Goal: Communication & Community: Participate in discussion

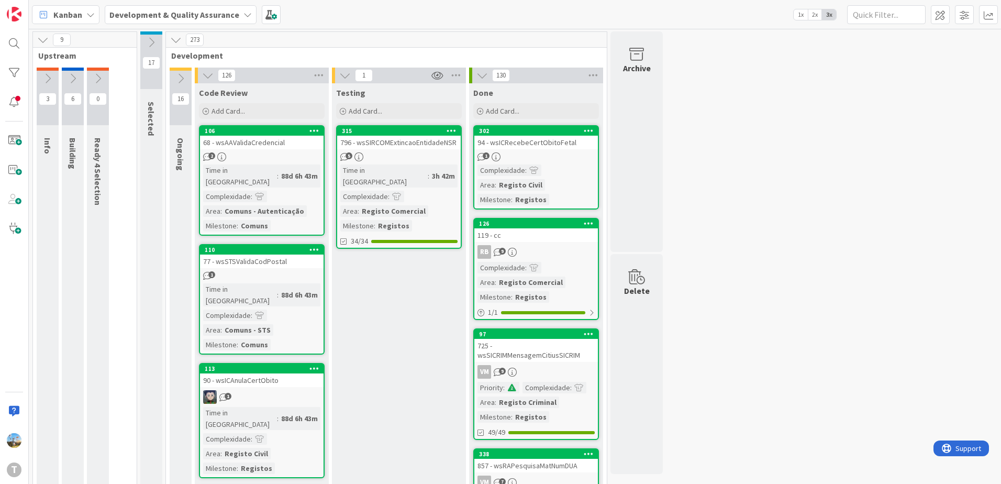
click at [557, 143] on div "94 - wsICRecebeCertObitoFetal" at bounding box center [536, 143] width 124 height 14
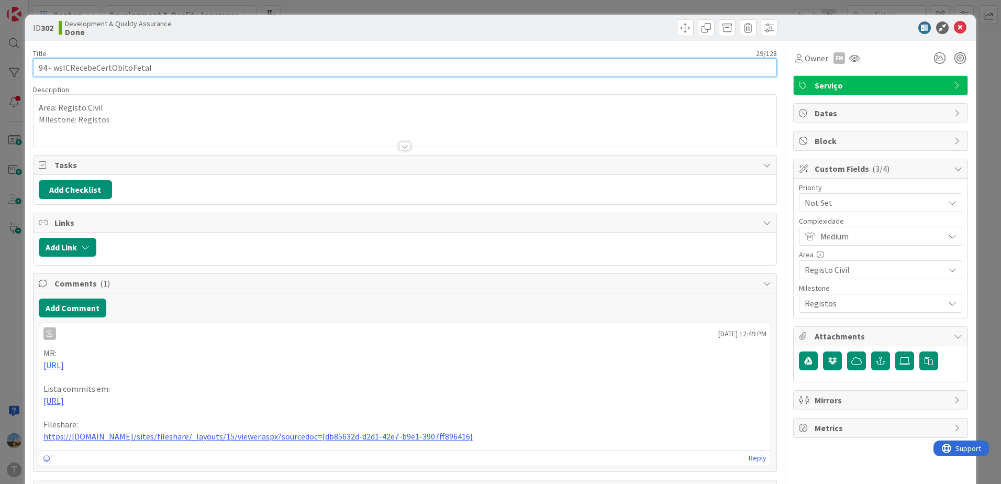
drag, startPoint x: 174, startPoint y: 69, endPoint x: 52, endPoint y: 68, distance: 122.0
click at [52, 68] on input "94 - wsICRecebeCertObitoFetal" at bounding box center [405, 67] width 744 height 19
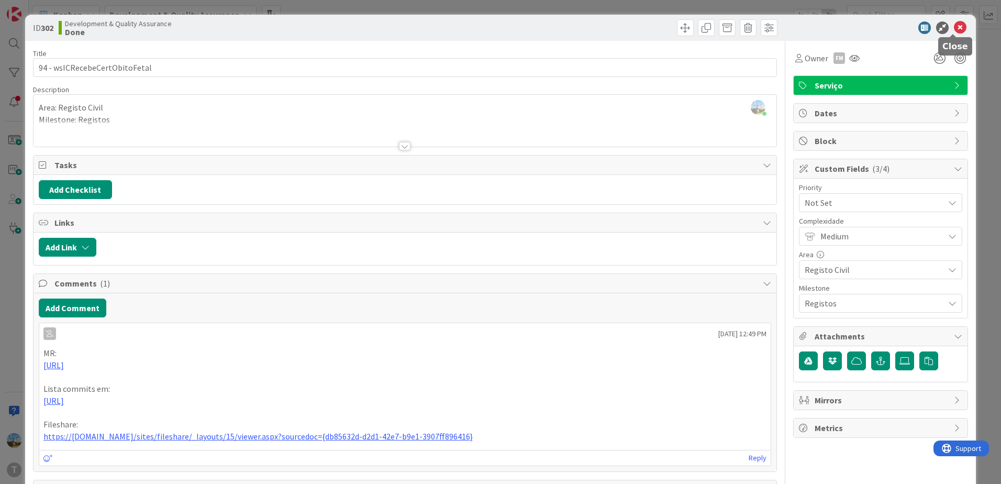
click at [956, 25] on icon at bounding box center [960, 27] width 13 height 13
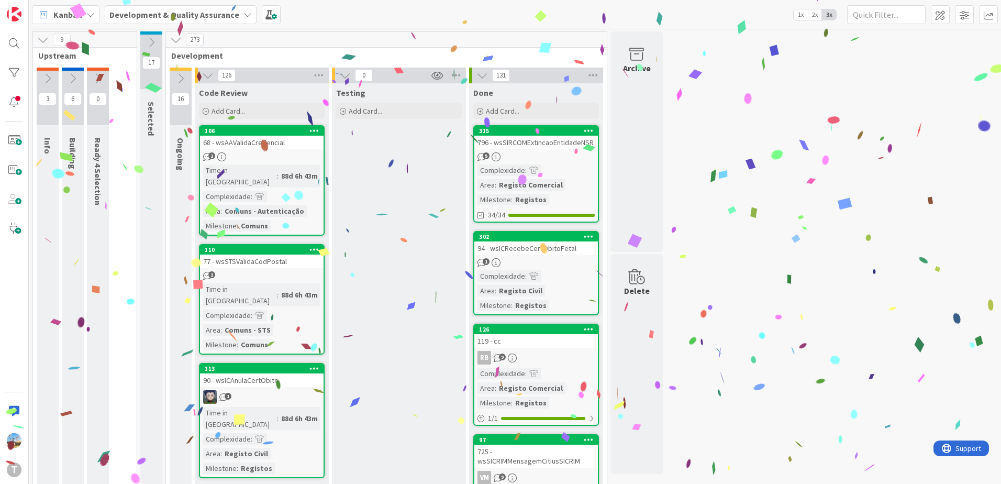
click at [526, 357] on div "RB 9" at bounding box center [536, 358] width 124 height 14
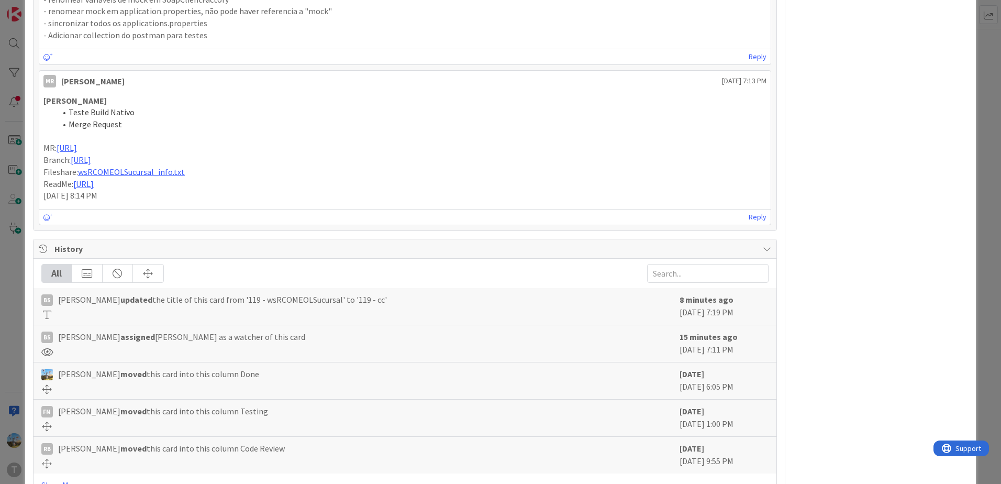
scroll to position [942, 0]
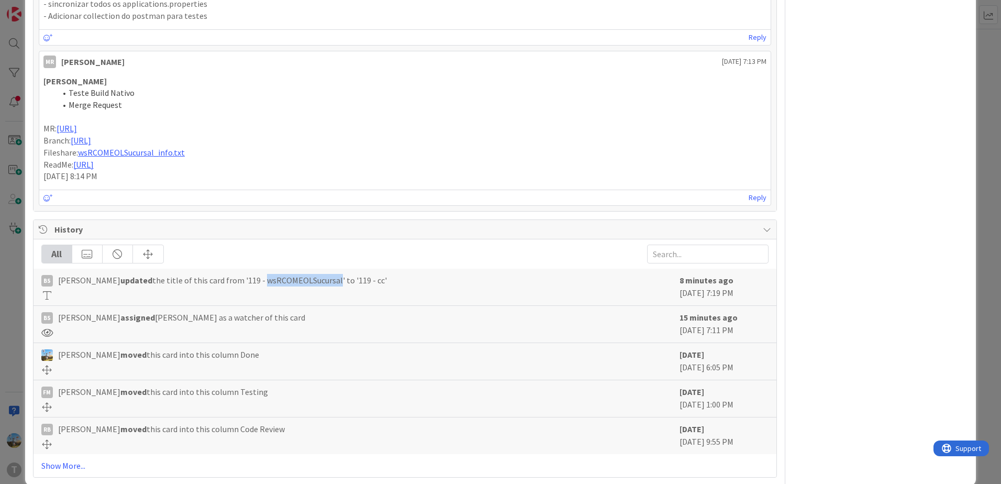
drag, startPoint x: 242, startPoint y: 280, endPoint x: 316, endPoint y: 283, distance: 73.9
click at [316, 283] on span "Bruno Souza updated the title of this card from '119 - wsRCOMEOLSucursal' to '1…" at bounding box center [222, 280] width 329 height 13
drag, startPoint x: 316, startPoint y: 283, endPoint x: 317, endPoint y: 294, distance: 10.5
click at [317, 294] on div at bounding box center [357, 295] width 633 height 9
drag, startPoint x: 318, startPoint y: 281, endPoint x: 245, endPoint y: 279, distance: 73.3
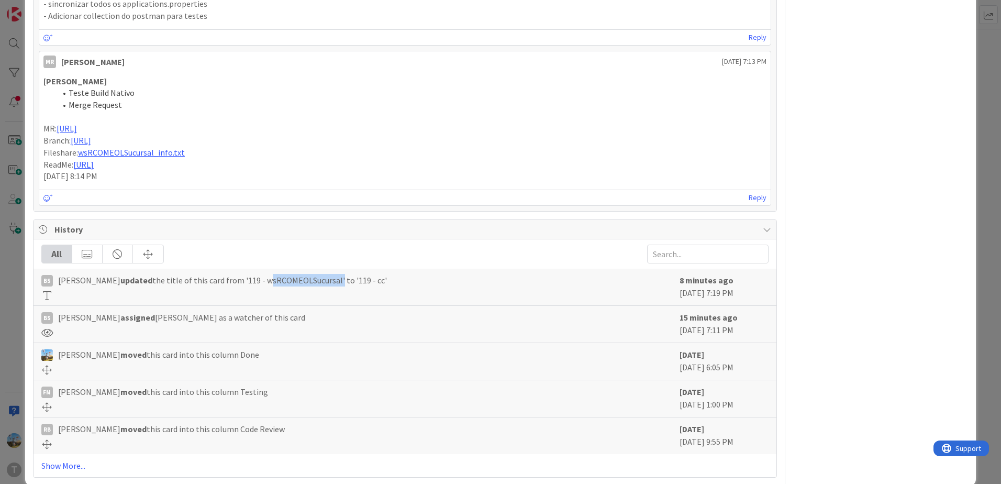
click at [245, 279] on span "Bruno Souza updated the title of this card from '119 - wsRCOMEOLSucursal' to '1…" at bounding box center [222, 280] width 329 height 13
copy span "wsRCOMEOLSucursal"
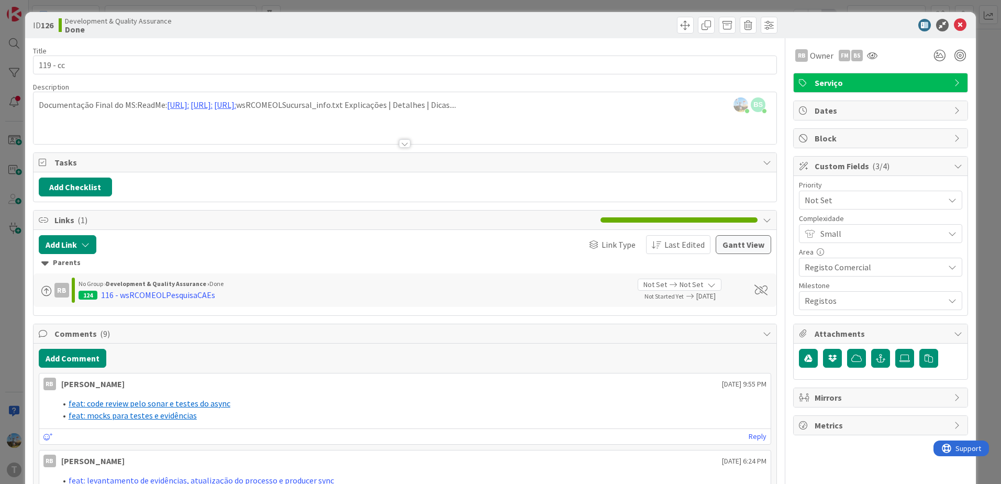
scroll to position [0, 0]
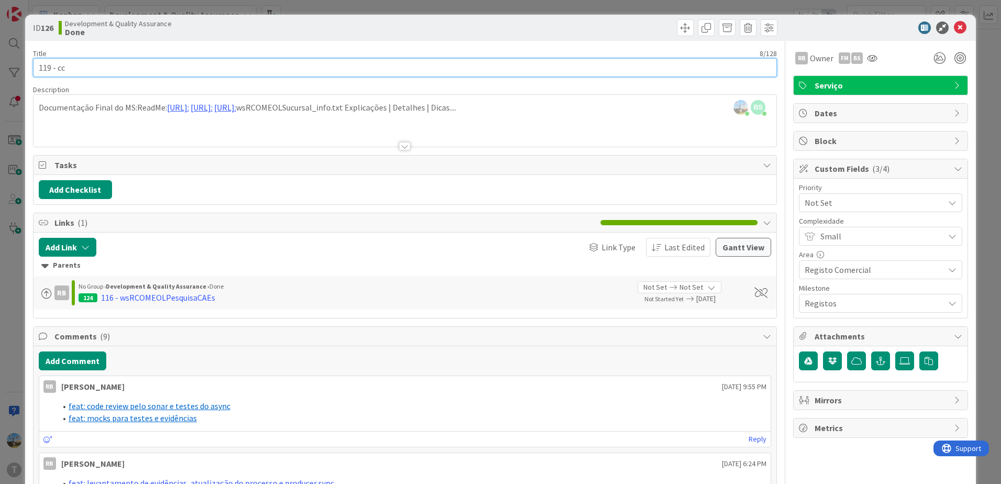
drag, startPoint x: 88, startPoint y: 71, endPoint x: 58, endPoint y: 71, distance: 30.4
click at [58, 71] on input "119 - cc" at bounding box center [405, 67] width 744 height 19
paste input "wsRCOMEOLSucursal"
type input "119 - wsRCOMEOLSucursal"
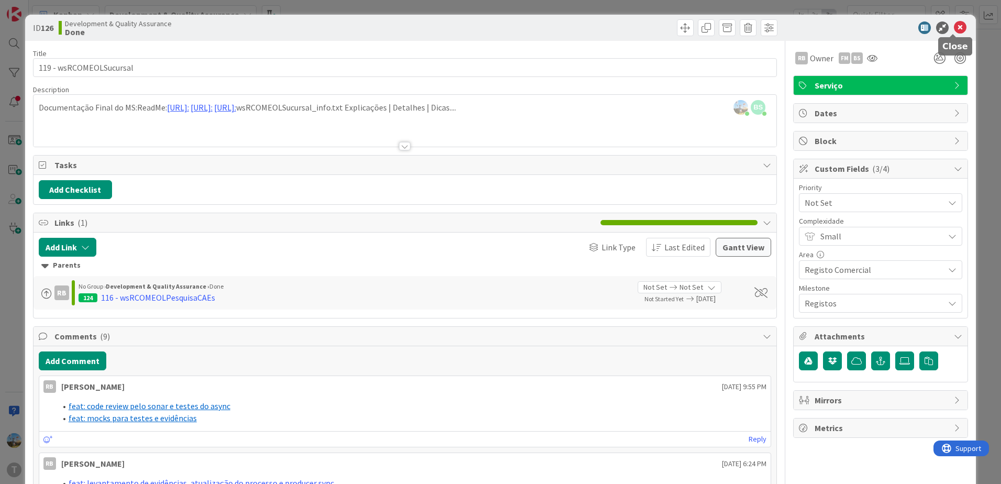
click at [954, 29] on icon at bounding box center [960, 27] width 13 height 13
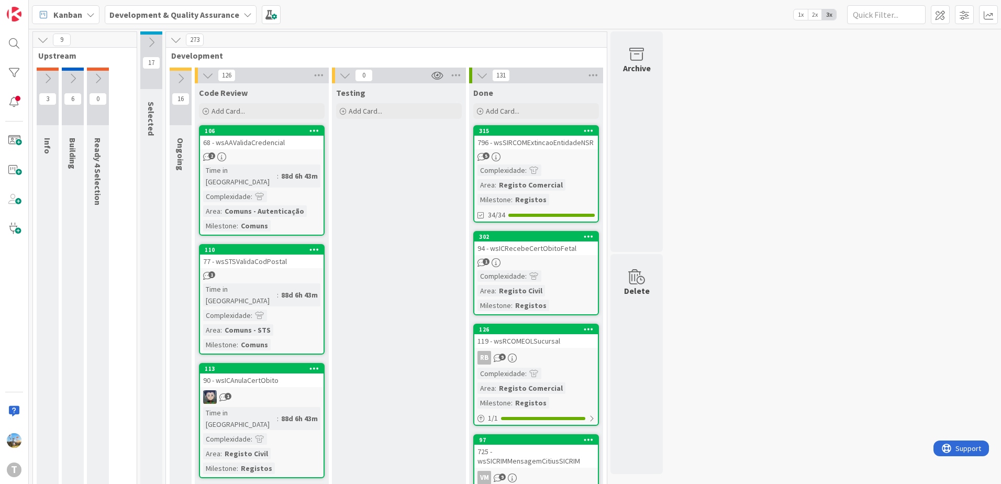
click at [561, 272] on div "Complexidade : Area : Registo Civil Milestone : Registos" at bounding box center [535, 290] width 117 height 41
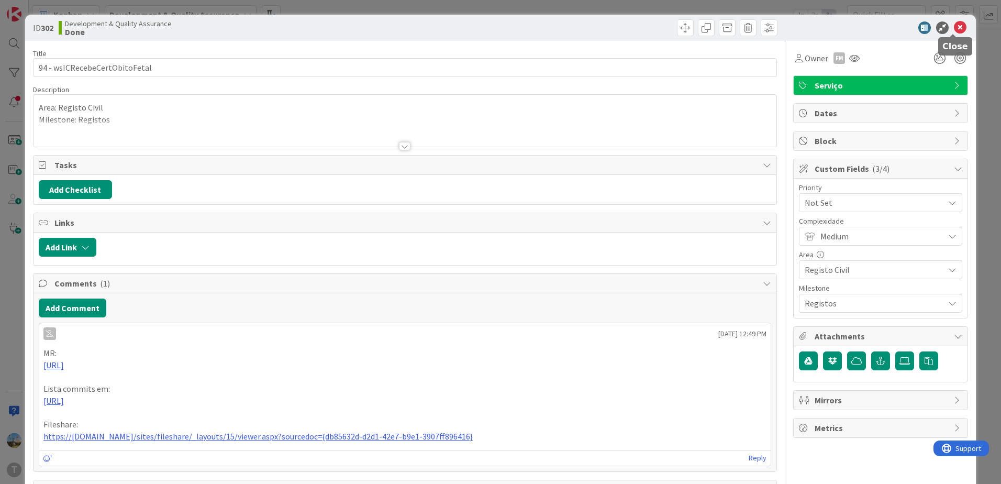
click at [956, 29] on icon at bounding box center [960, 27] width 13 height 13
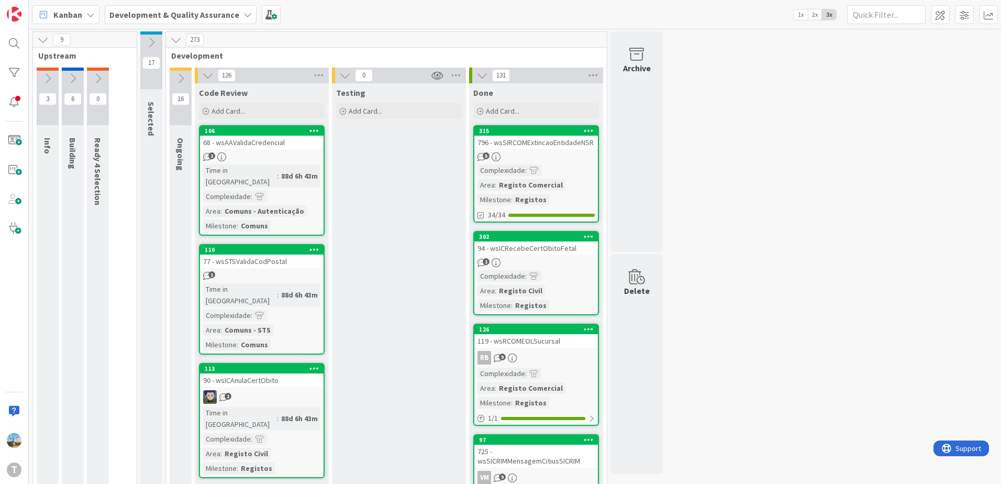
scroll to position [52, 0]
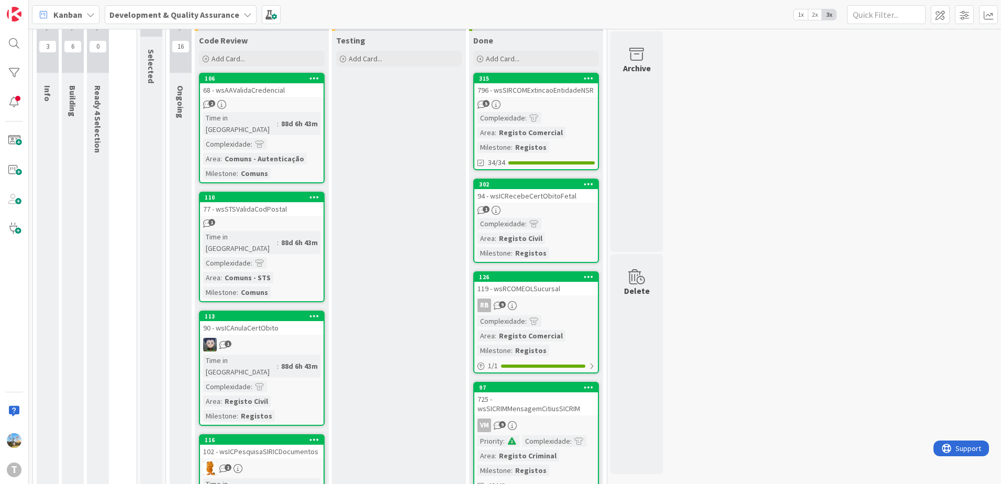
click at [539, 297] on link "126 119 - wsRCOMEOLSucursal RB 9 Complexidade : Area : Registo Comercial Milest…" at bounding box center [536, 322] width 126 height 102
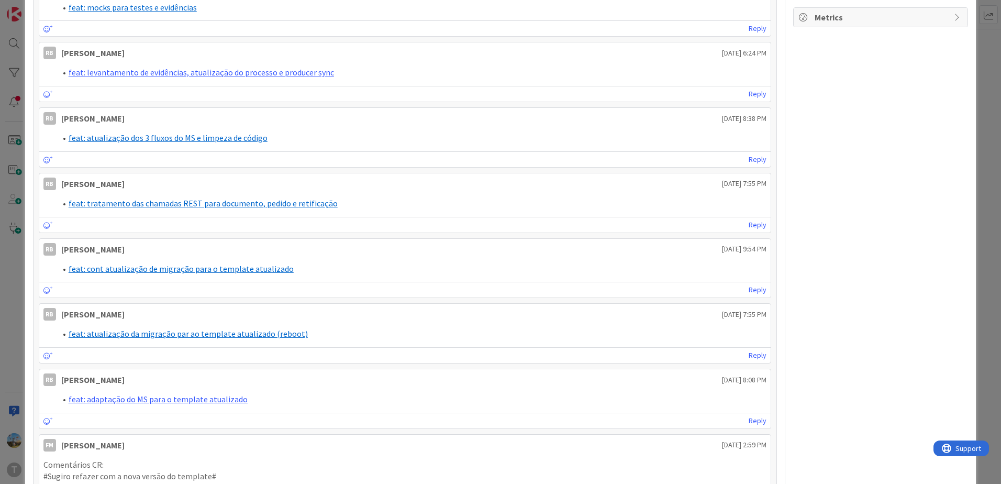
scroll to position [385, 0]
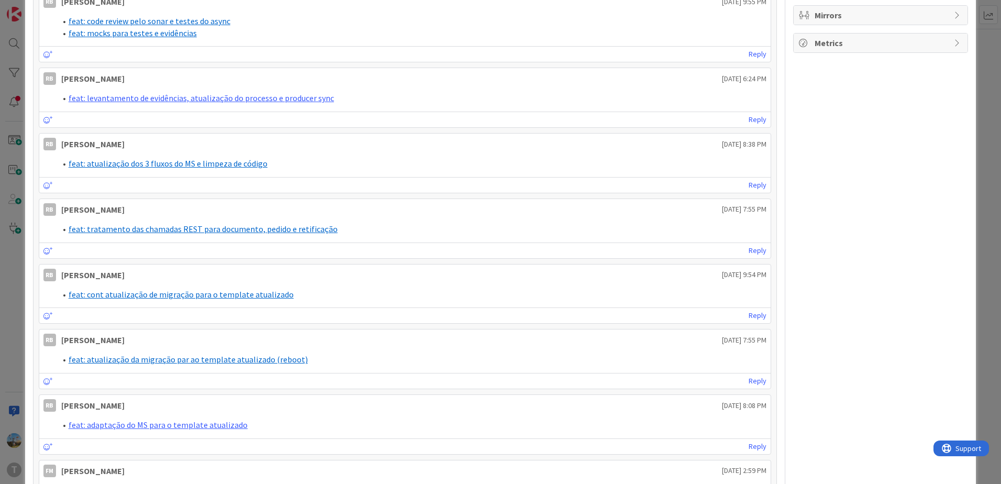
click at [966, 115] on div "ID 126 Development & Quality Assurance Done Title 23 / 128 119 - wsRCOMEOLSucur…" at bounding box center [500, 336] width 951 height 1413
click at [976, 162] on div "ID 126 Development & Quality Assurance Done Title 23 / 128 119 - wsRCOMEOLSucur…" at bounding box center [500, 242] width 1001 height 484
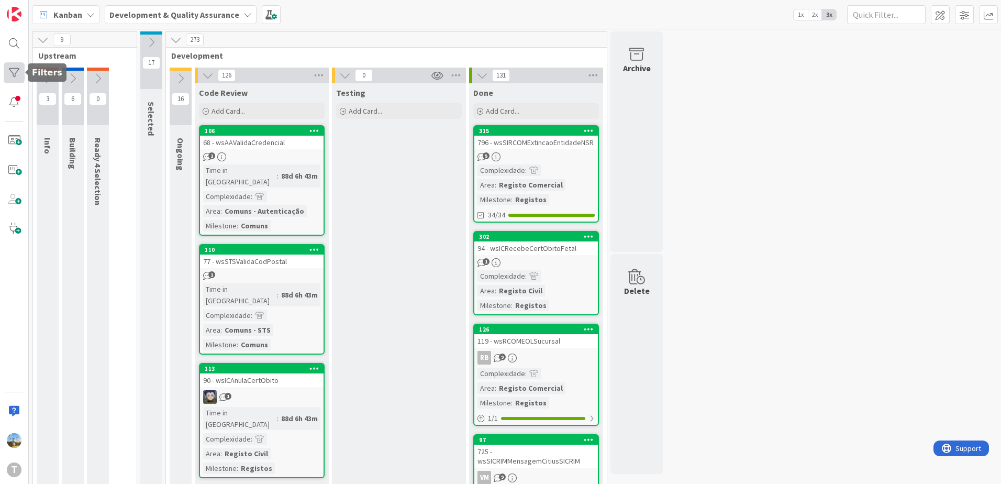
click at [8, 73] on div at bounding box center [14, 72] width 21 height 21
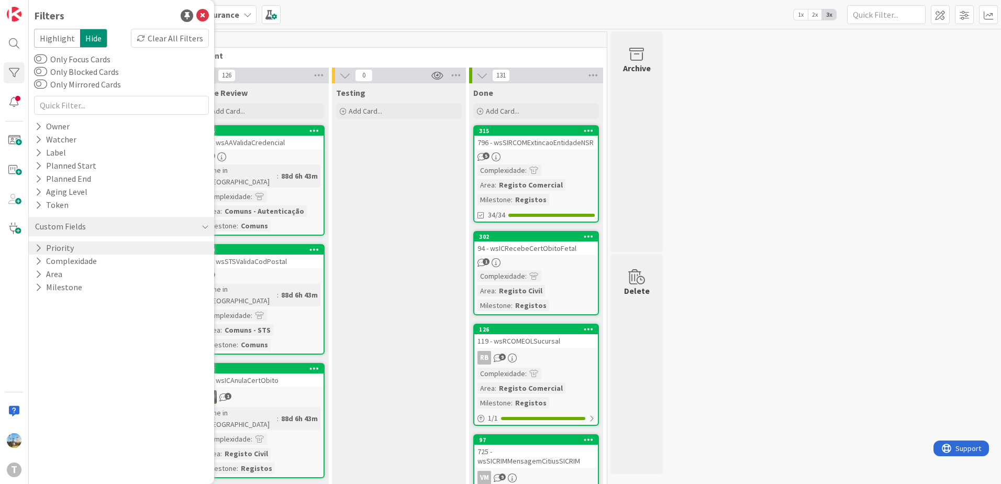
click at [66, 249] on button "Priority" at bounding box center [54, 247] width 41 height 13
click at [69, 257] on div "Critical High Medium Low None" at bounding box center [121, 290] width 175 height 73
click at [70, 259] on span "Critical" at bounding box center [68, 264] width 39 height 14
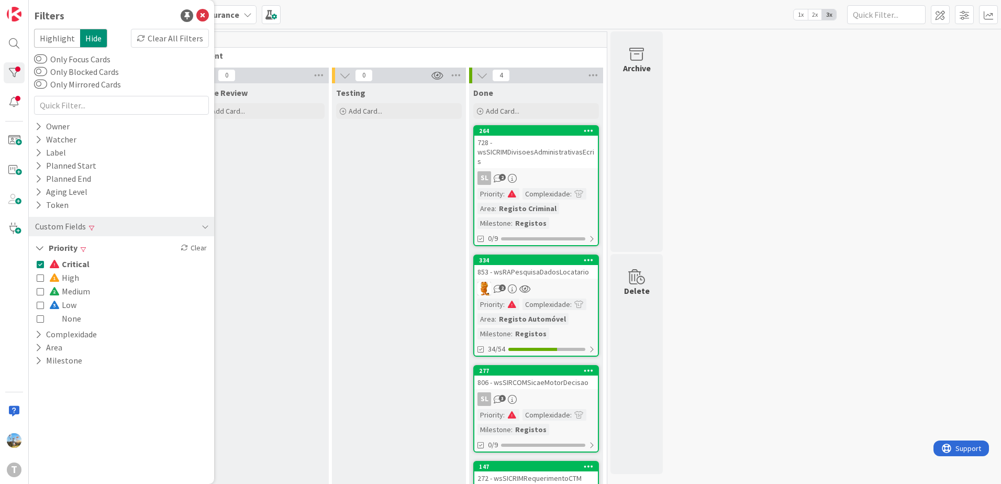
click at [409, 239] on div "Testing Add Card..." at bounding box center [399, 327] width 134 height 488
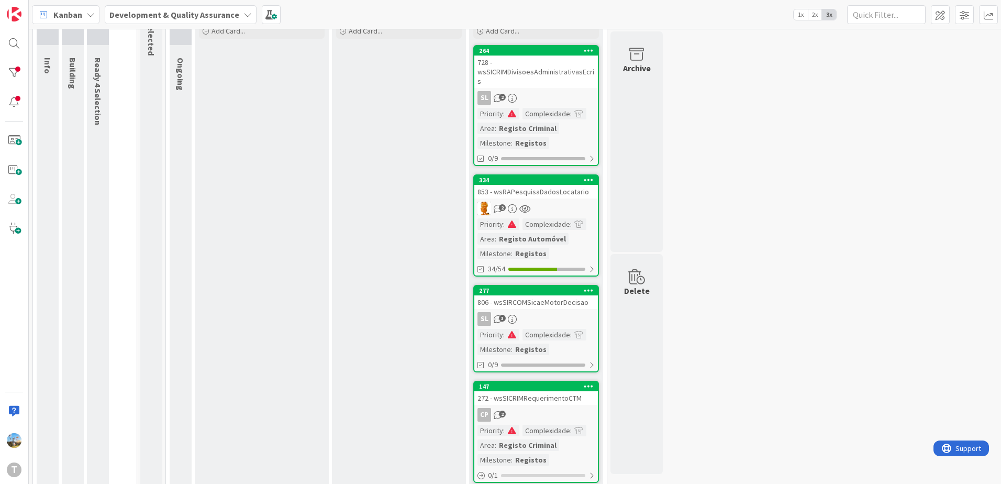
scroll to position [89, 0]
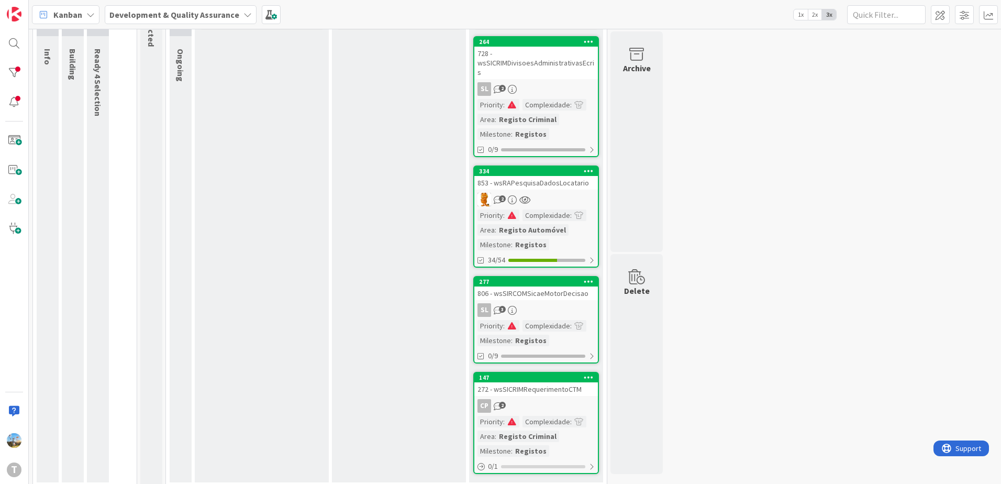
click at [557, 286] on div "806 - wsSIRCOMSicaeMotorDecisao" at bounding box center [536, 293] width 124 height 14
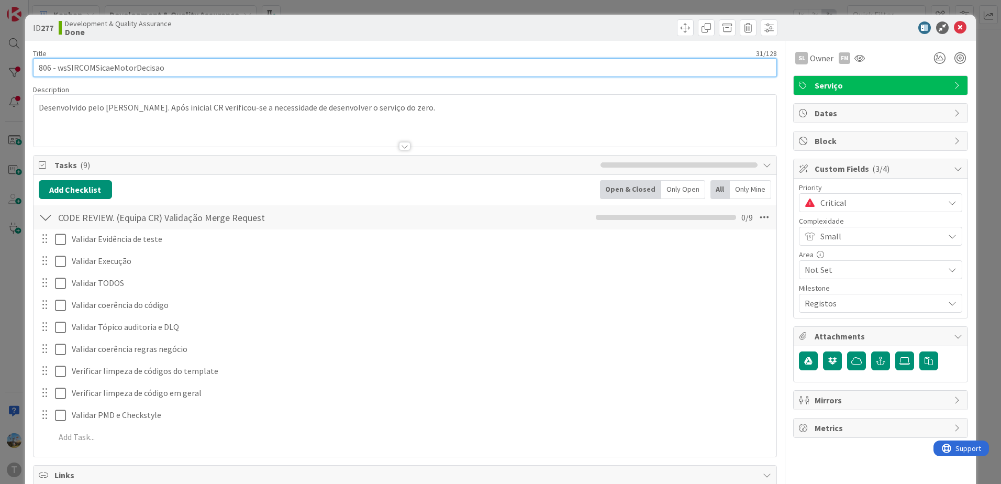
drag, startPoint x: 169, startPoint y: 74, endPoint x: 59, endPoint y: 66, distance: 110.7
click at [59, 66] on input "806 - wsSIRCOMSicaeMotorDecisao" at bounding box center [405, 67] width 744 height 19
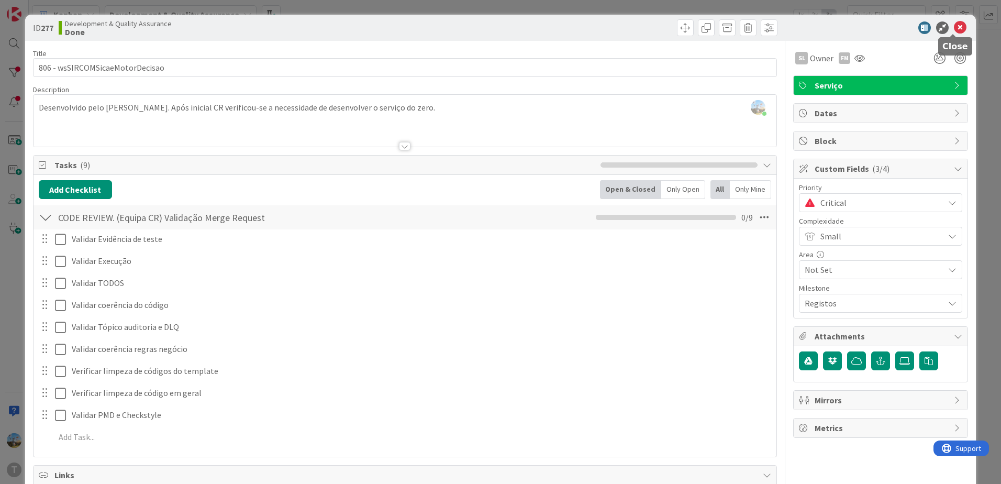
click at [954, 28] on icon at bounding box center [960, 27] width 13 height 13
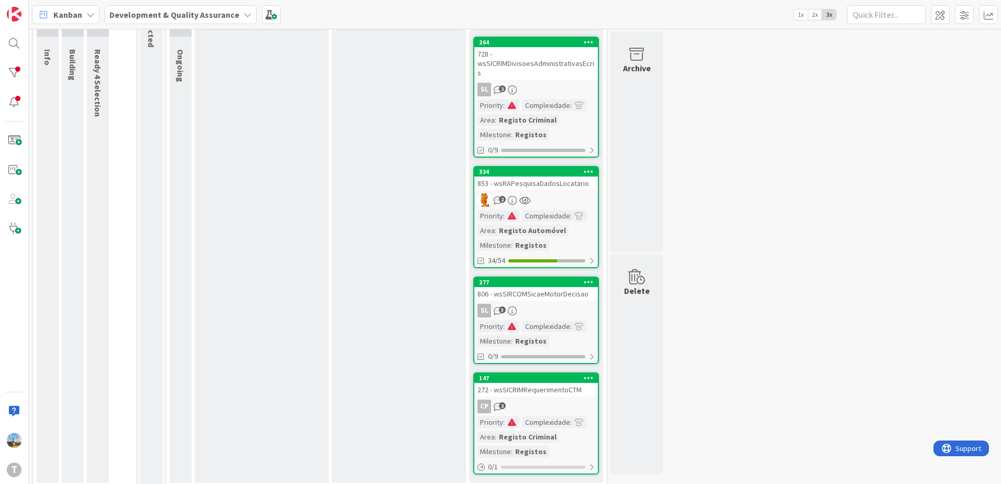
scroll to position [89, 0]
click at [541, 194] on div "2" at bounding box center [536, 200] width 124 height 14
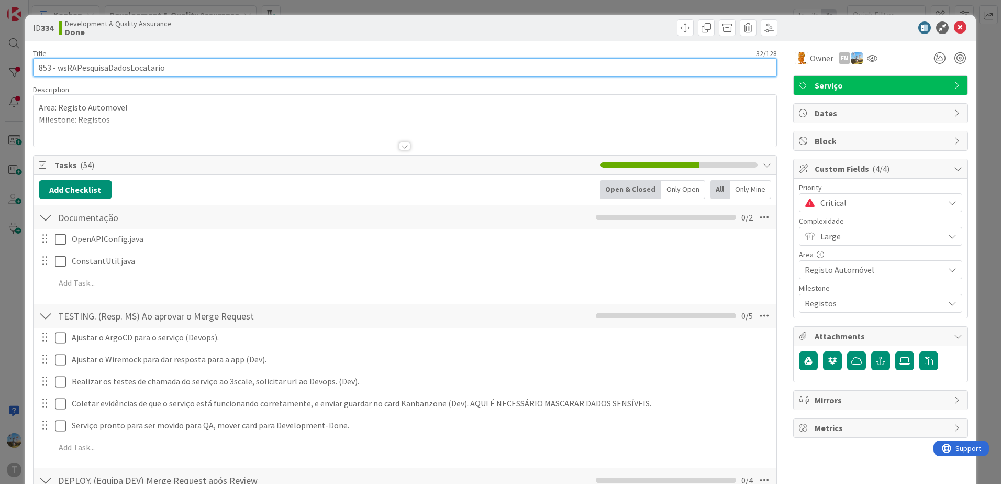
click at [73, 65] on input "853 - wsRAPesquisaDadosLocatario" at bounding box center [405, 67] width 744 height 19
click at [59, 67] on input "853 - wsRAPesquisaDadosLocatario" at bounding box center [405, 67] width 744 height 19
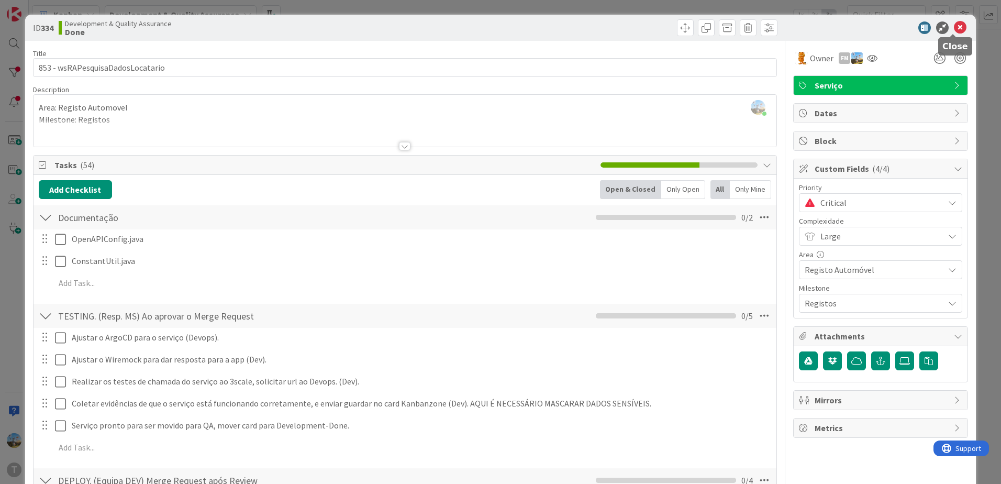
click at [954, 27] on icon at bounding box center [960, 27] width 13 height 13
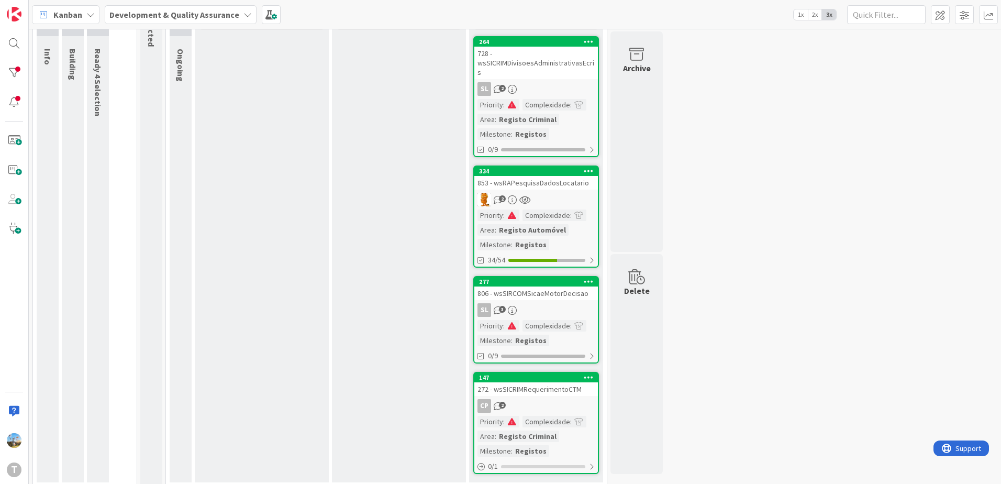
click at [555, 85] on div "SL 2" at bounding box center [536, 89] width 124 height 14
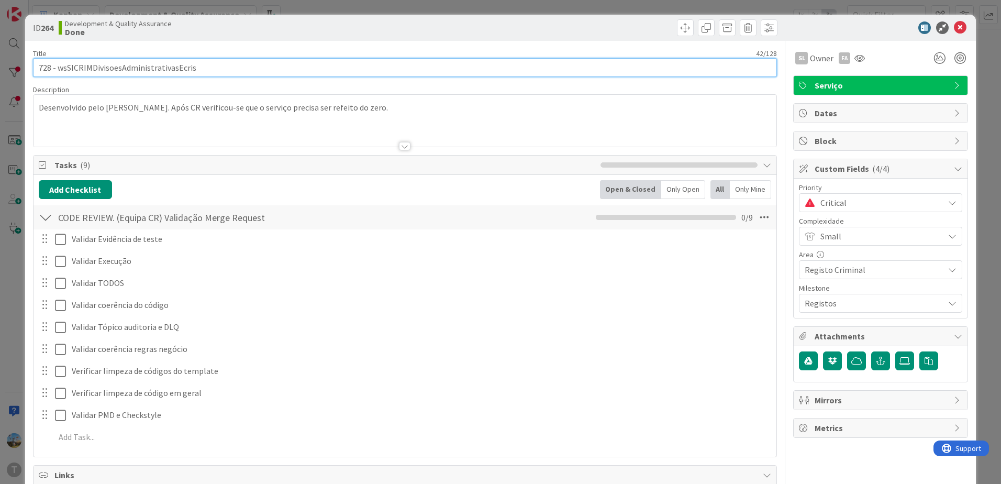
drag, startPoint x: 206, startPoint y: 70, endPoint x: 59, endPoint y: 67, distance: 147.1
click at [59, 67] on input "728 - wsSICRIMDivisoesAdministrativasEcris" at bounding box center [405, 67] width 744 height 19
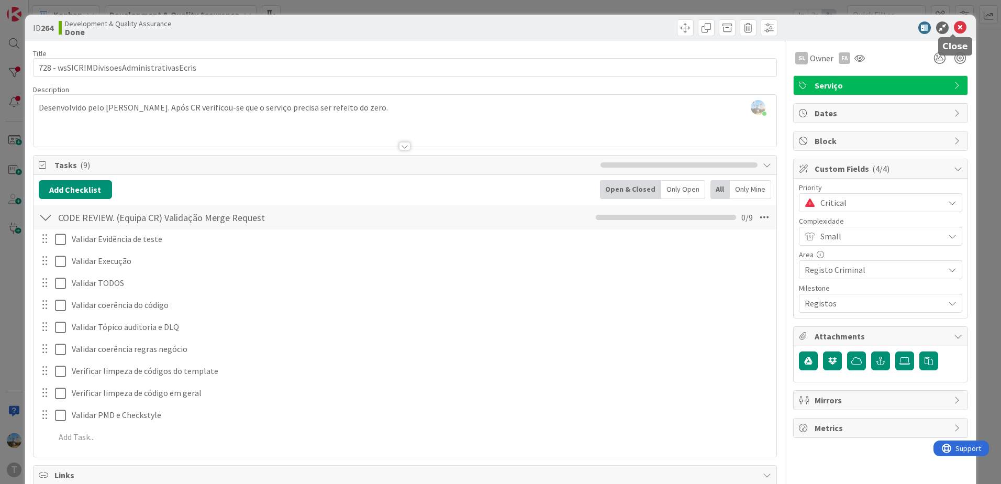
click at [954, 29] on icon at bounding box center [960, 27] width 13 height 13
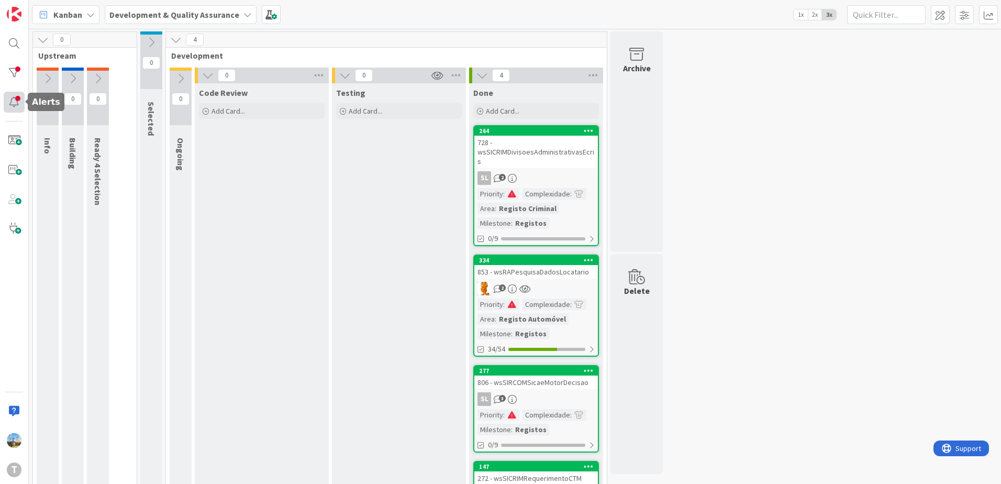
click at [17, 104] on div at bounding box center [14, 102] width 21 height 21
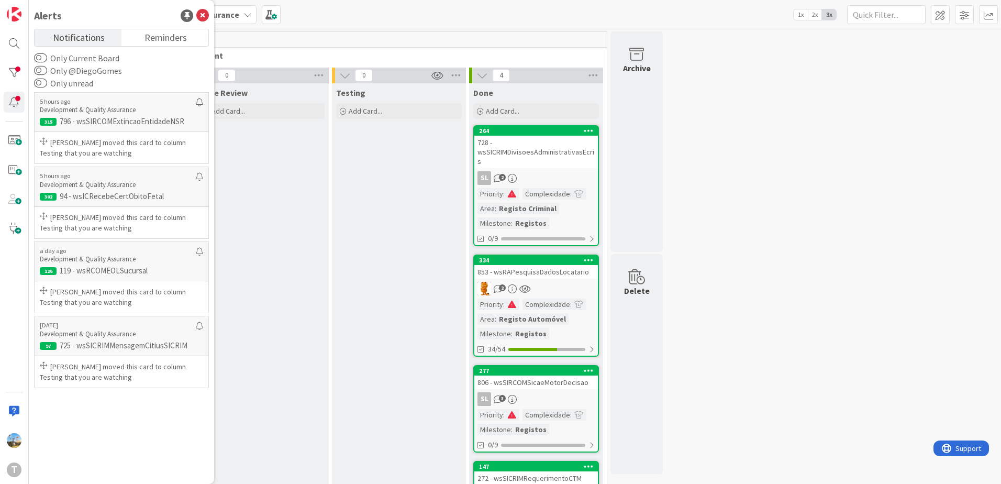
click at [255, 207] on div "Code Review Add Card..." at bounding box center [262, 327] width 134 height 488
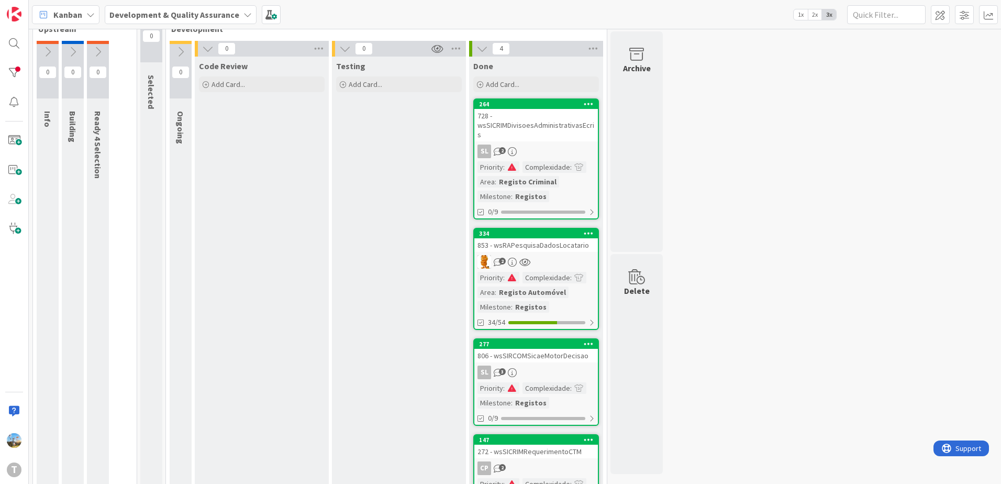
scroll to position [89, 0]
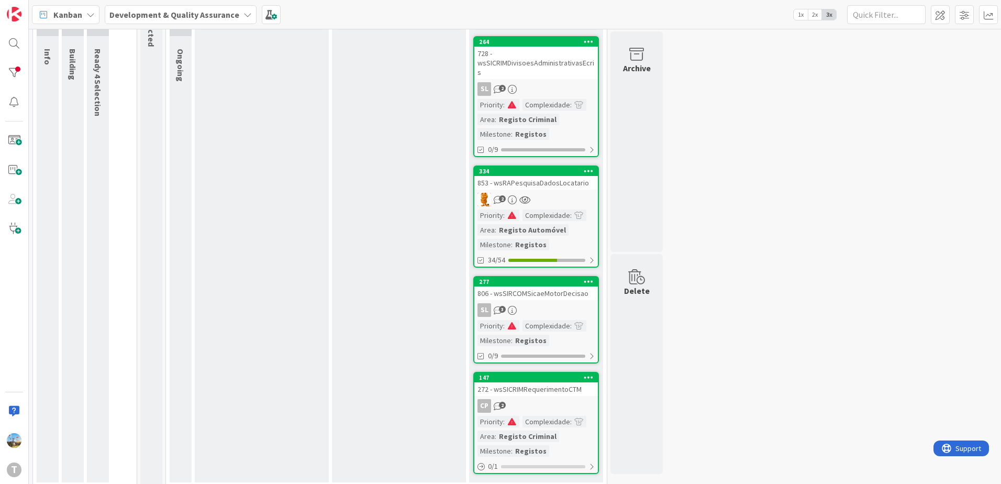
click at [555, 303] on div "SL 3" at bounding box center [536, 310] width 124 height 14
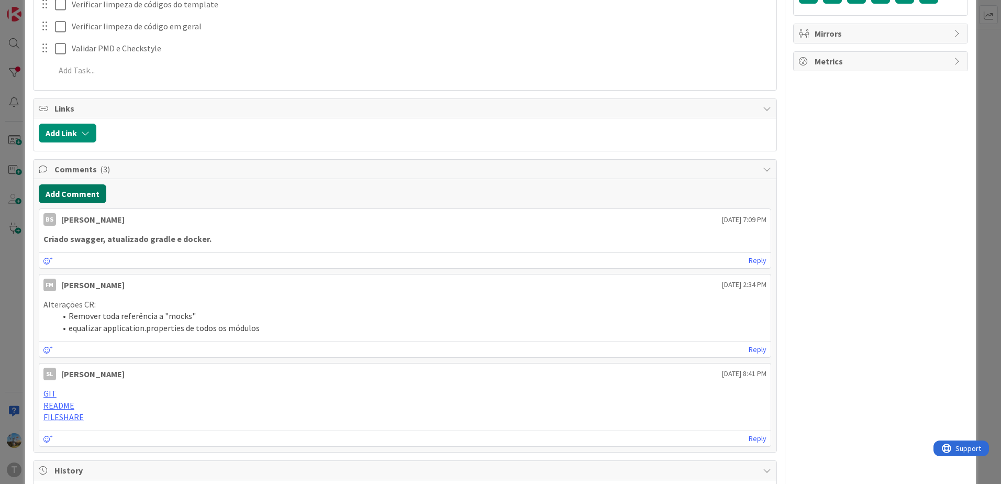
click at [74, 192] on button "Add Comment" at bounding box center [73, 193] width 68 height 19
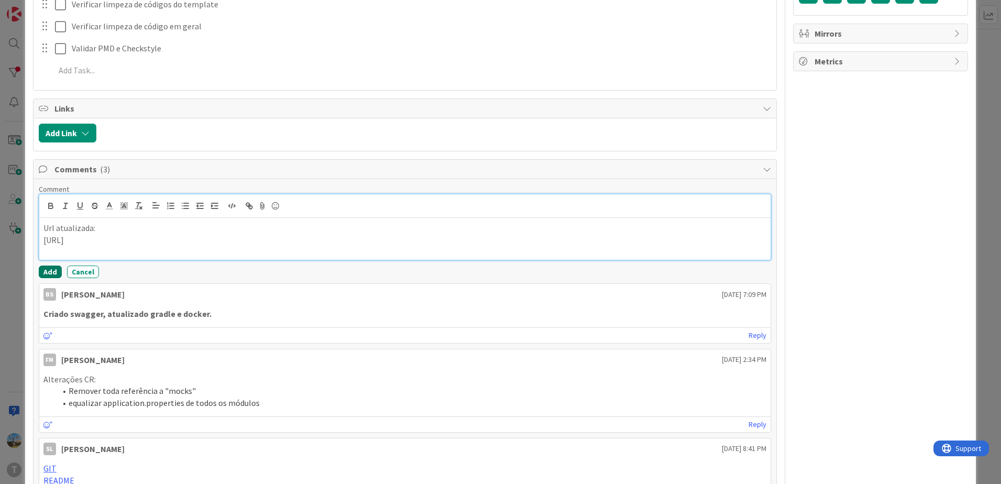
click at [41, 265] on button "Add" at bounding box center [50, 271] width 23 height 13
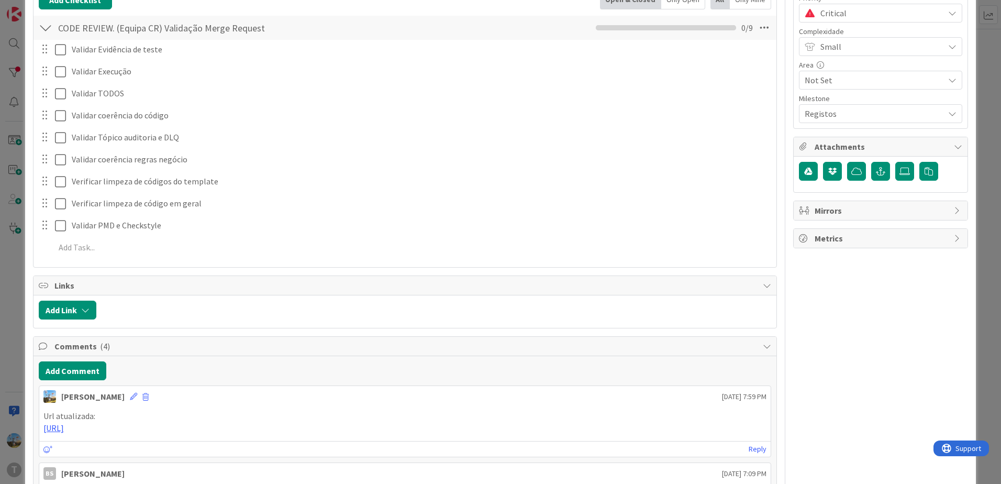
scroll to position [52, 0]
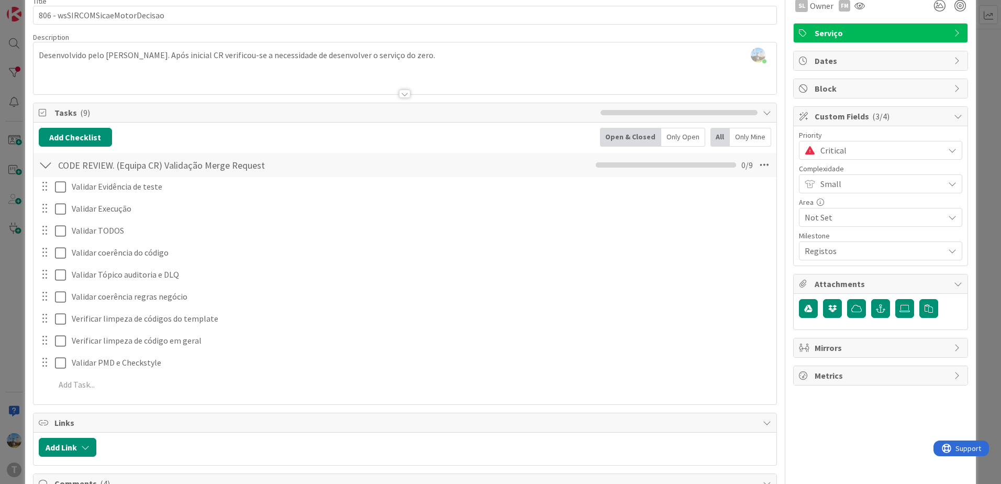
click at [850, 150] on span "Critical" at bounding box center [879, 150] width 118 height 15
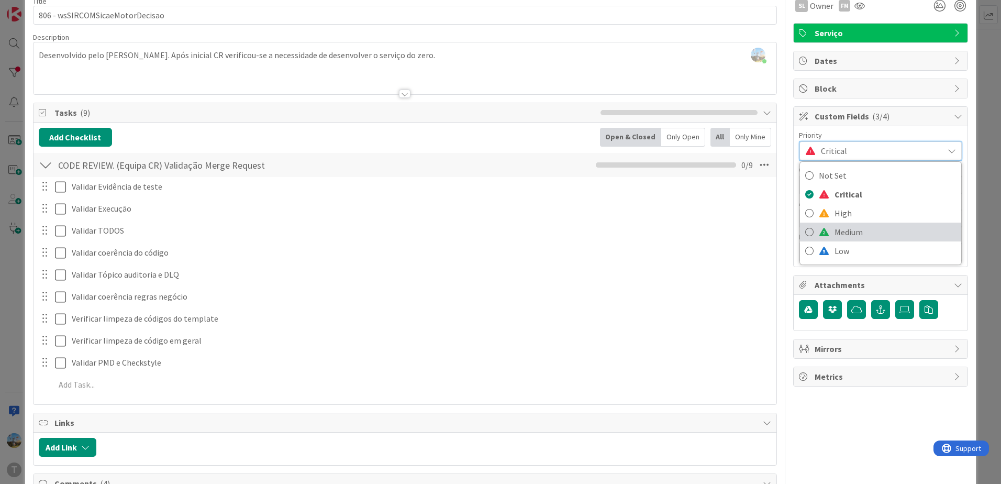
click at [850, 229] on span "Medium" at bounding box center [894, 232] width 121 height 16
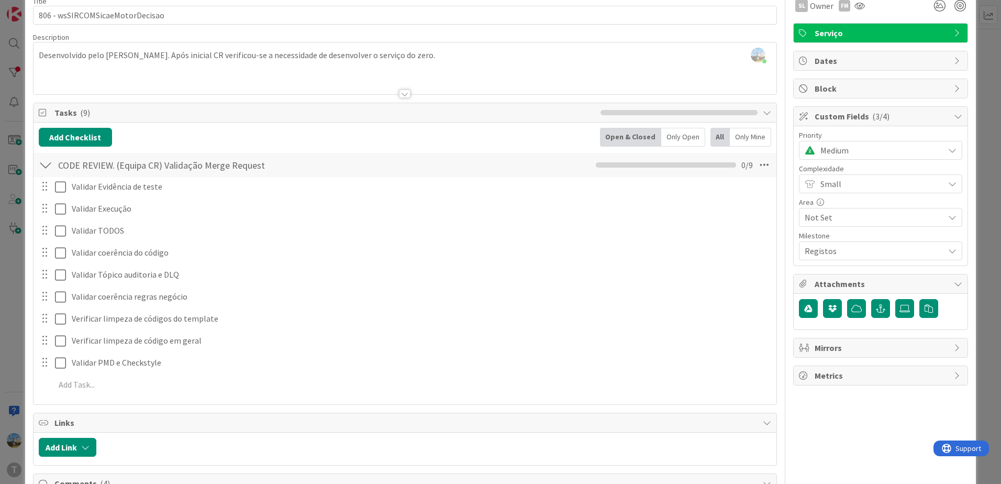
scroll to position [0, 0]
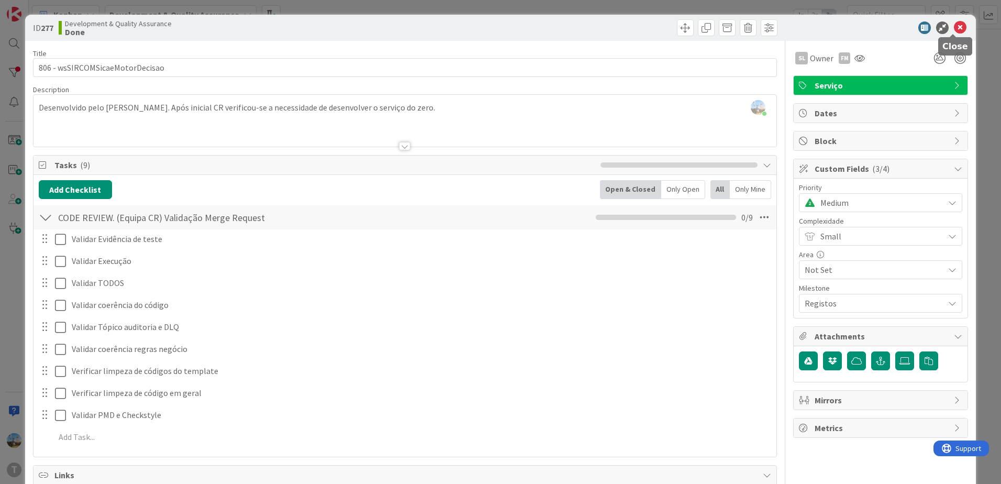
click at [954, 30] on icon at bounding box center [960, 27] width 13 height 13
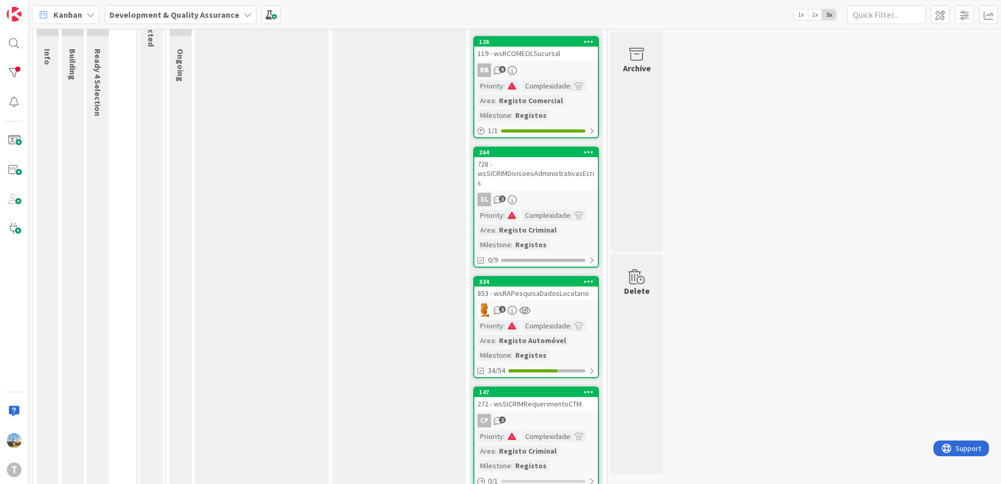
click at [540, 293] on link "334 853 - wsRAPesquisaDadosLocatario 2 Priority : Complexidade : Area : Registo…" at bounding box center [536, 327] width 126 height 102
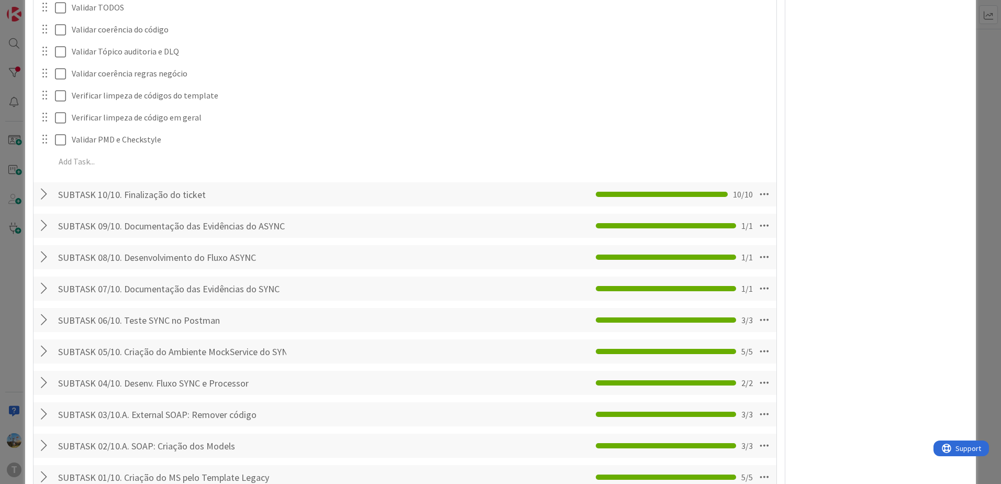
scroll to position [995, 0]
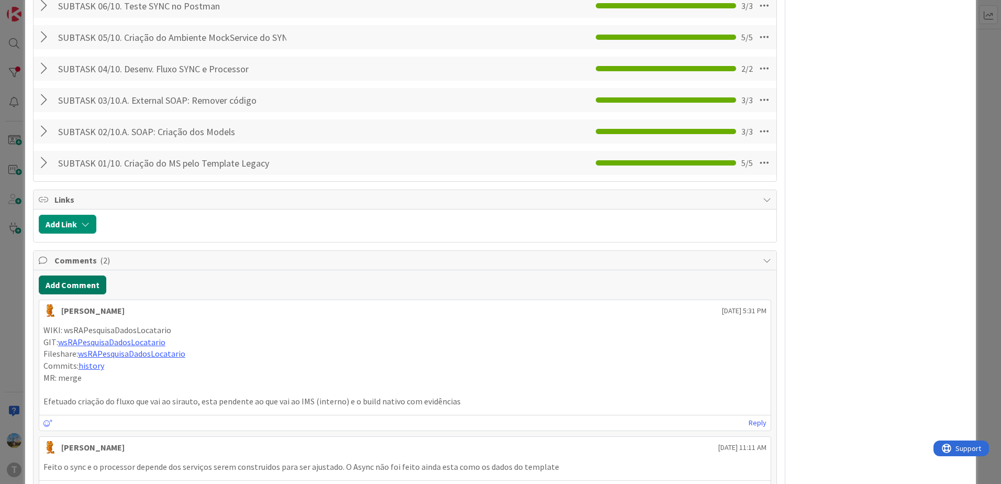
click at [88, 284] on button "Add Comment" at bounding box center [73, 284] width 68 height 19
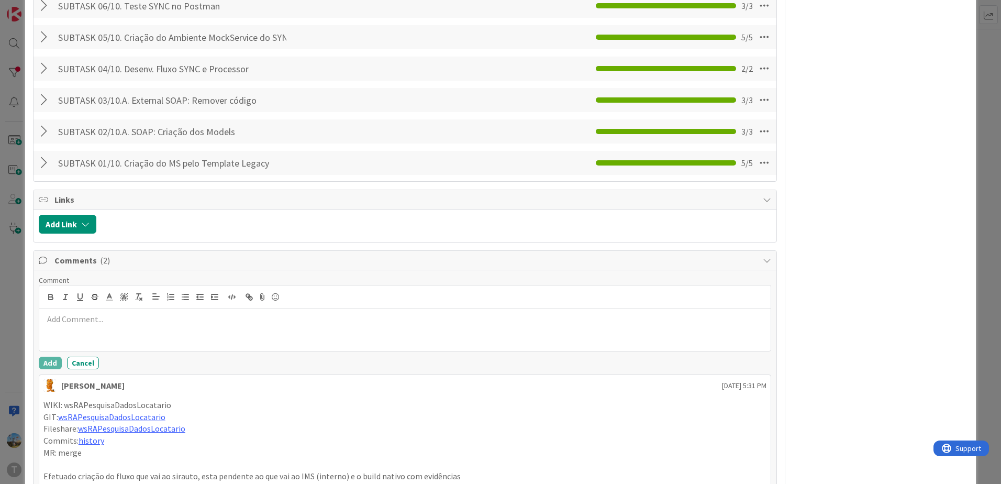
click at [159, 319] on p at bounding box center [404, 319] width 723 height 12
click at [50, 358] on button "Add" at bounding box center [50, 363] width 23 height 13
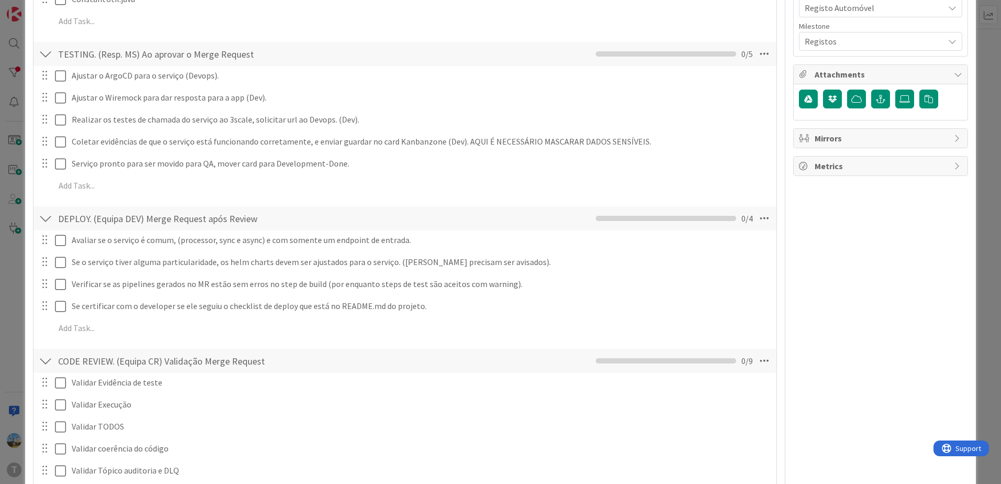
scroll to position [0, 0]
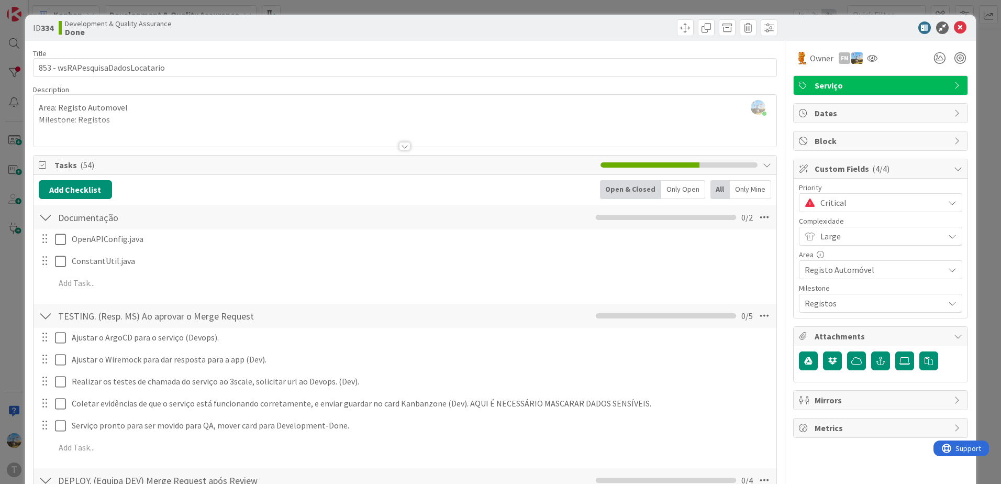
click at [870, 208] on span "Critical" at bounding box center [879, 202] width 118 height 15
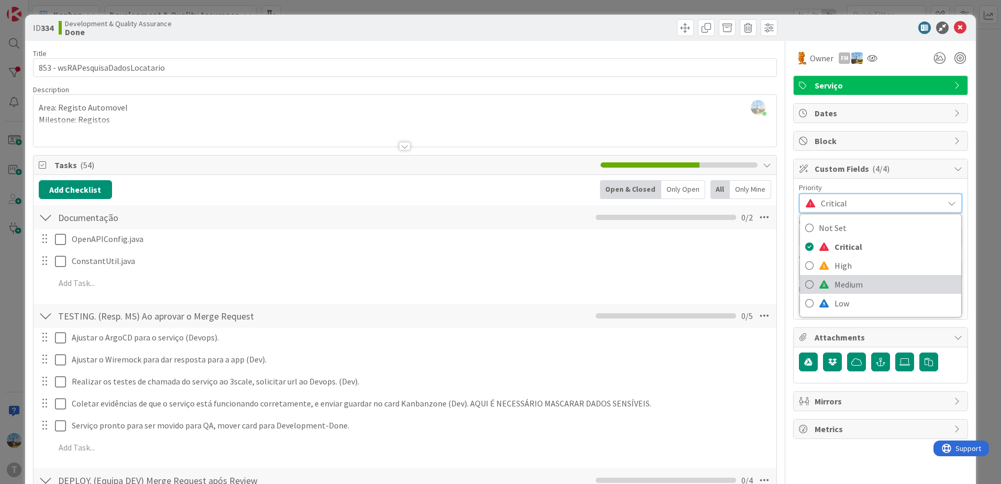
click at [857, 285] on span "Medium" at bounding box center [894, 284] width 121 height 16
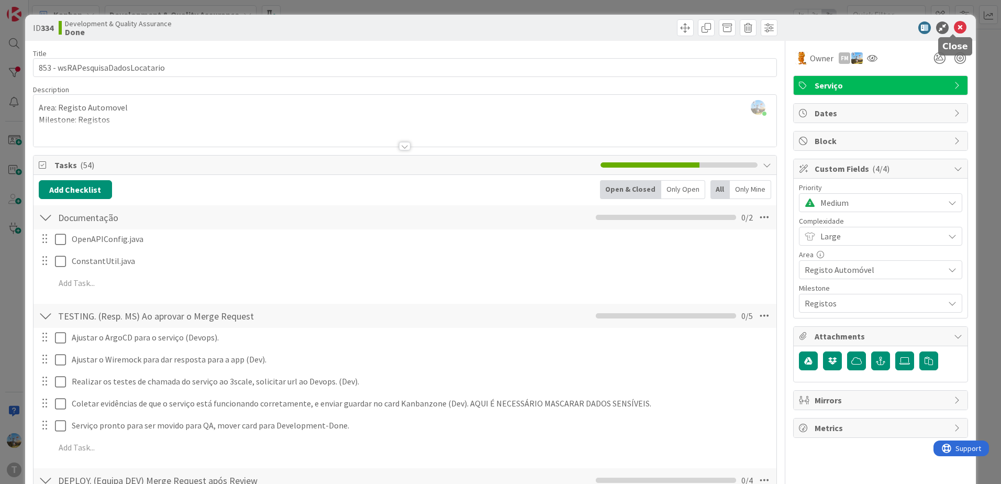
click at [954, 28] on icon at bounding box center [960, 27] width 13 height 13
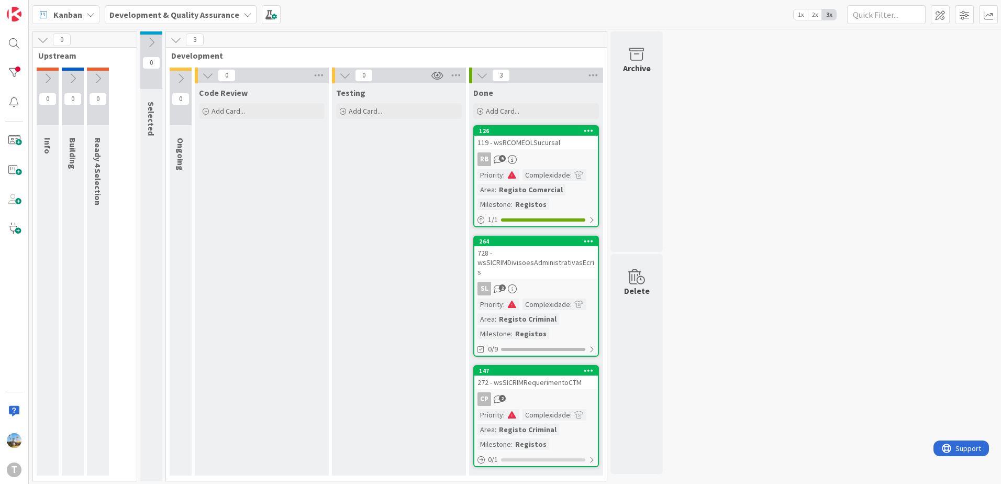
click at [549, 282] on div "SL 2" at bounding box center [536, 289] width 124 height 14
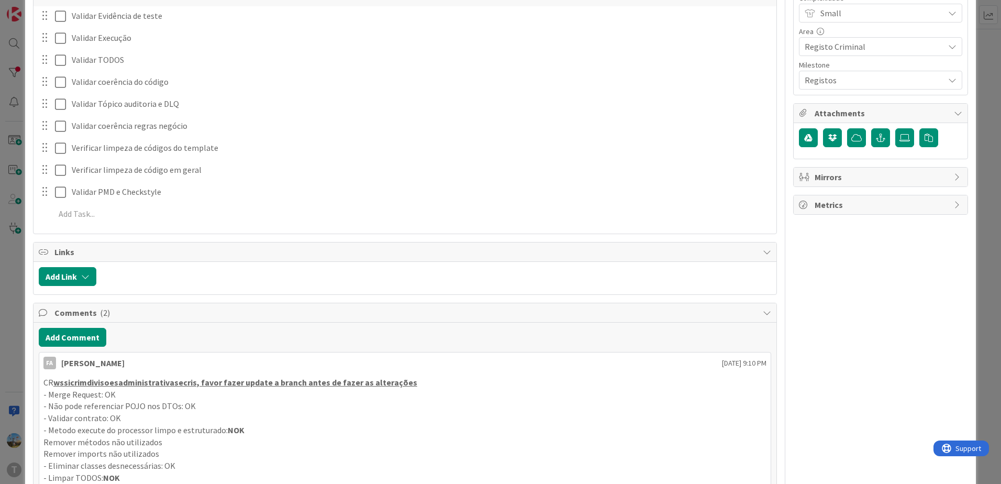
scroll to position [262, 0]
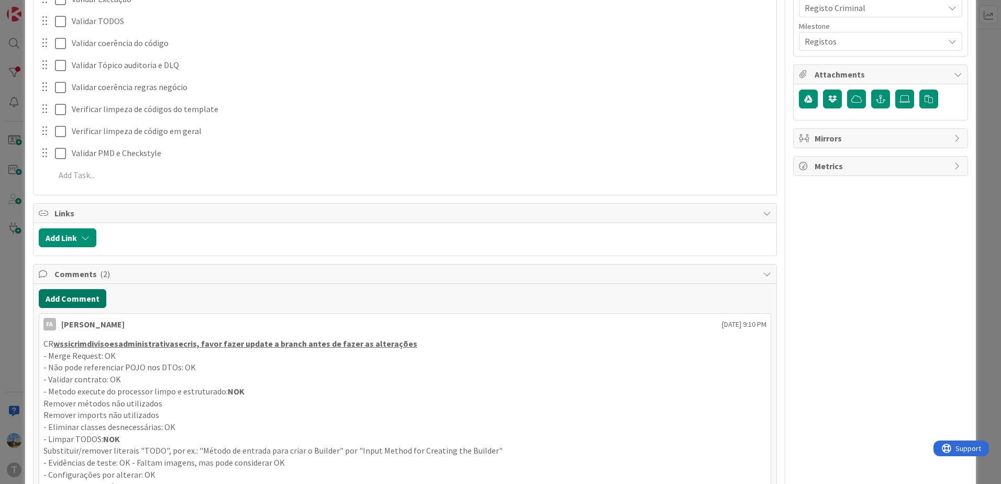
click at [97, 295] on button "Add Comment" at bounding box center [73, 298] width 68 height 19
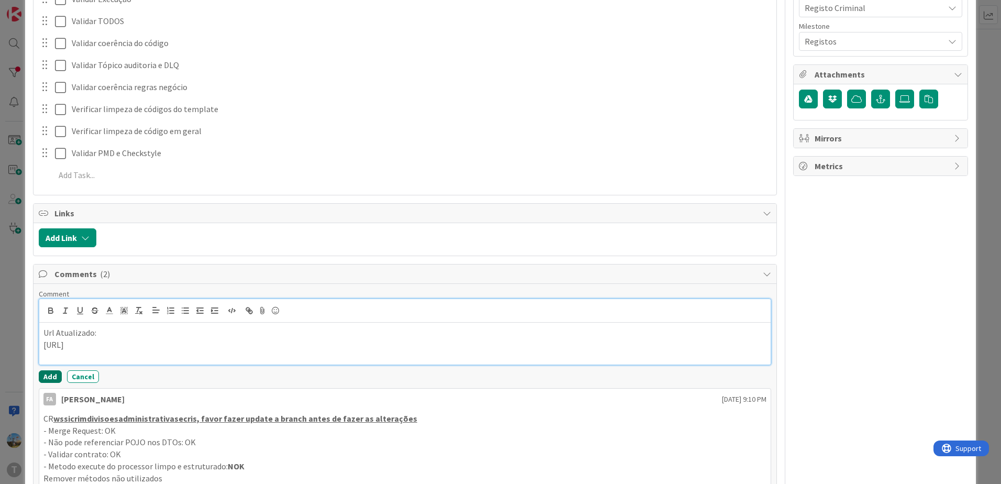
click at [47, 373] on button "Add" at bounding box center [50, 376] width 23 height 13
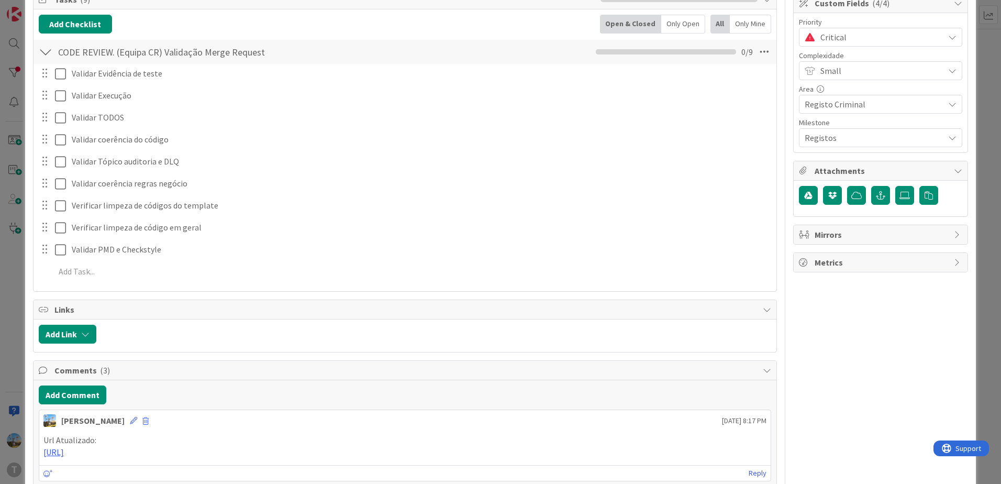
scroll to position [0, 0]
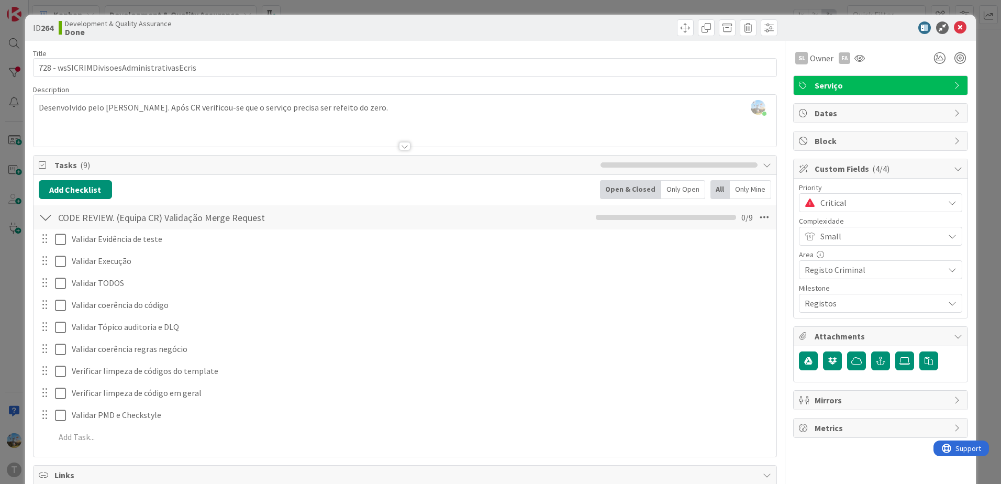
click at [843, 193] on div "Critical" at bounding box center [880, 202] width 163 height 19
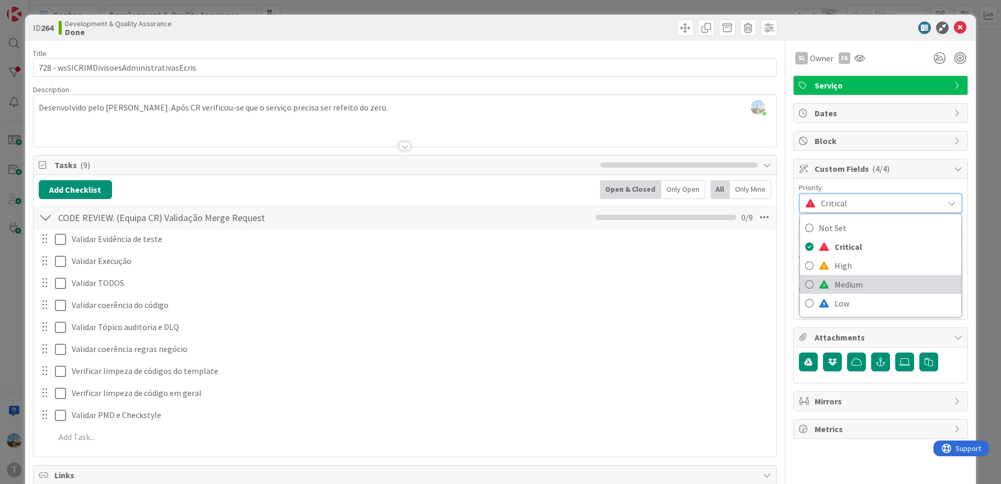
click at [857, 282] on span "Medium" at bounding box center [894, 284] width 121 height 16
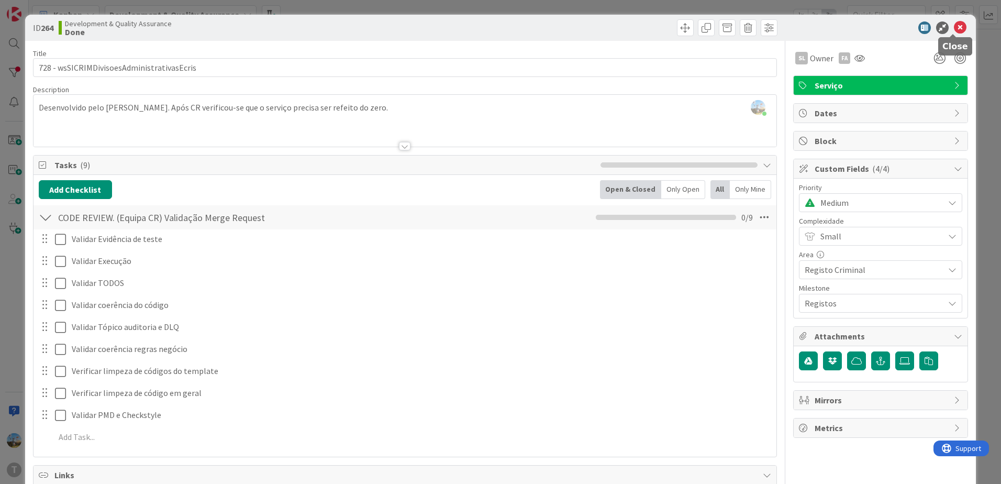
click at [958, 26] on icon at bounding box center [960, 27] width 13 height 13
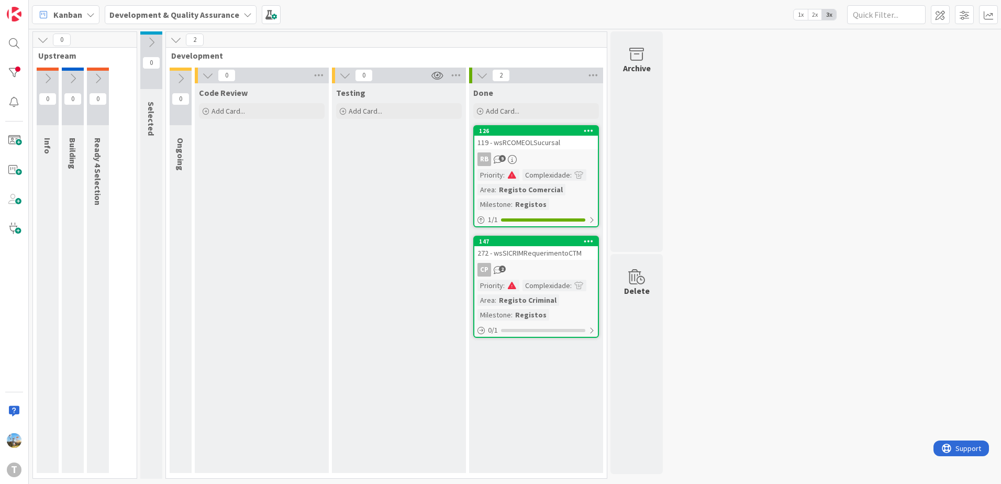
click at [791, 299] on div "0 Upstream 0 Info 0 Building 0 Ready 4 Selection 0 Selected 2 Development 0 Ong…" at bounding box center [515, 257] width 968 height 452
click at [527, 148] on div "119 - wsRCOMEOLSucursal" at bounding box center [536, 143] width 124 height 14
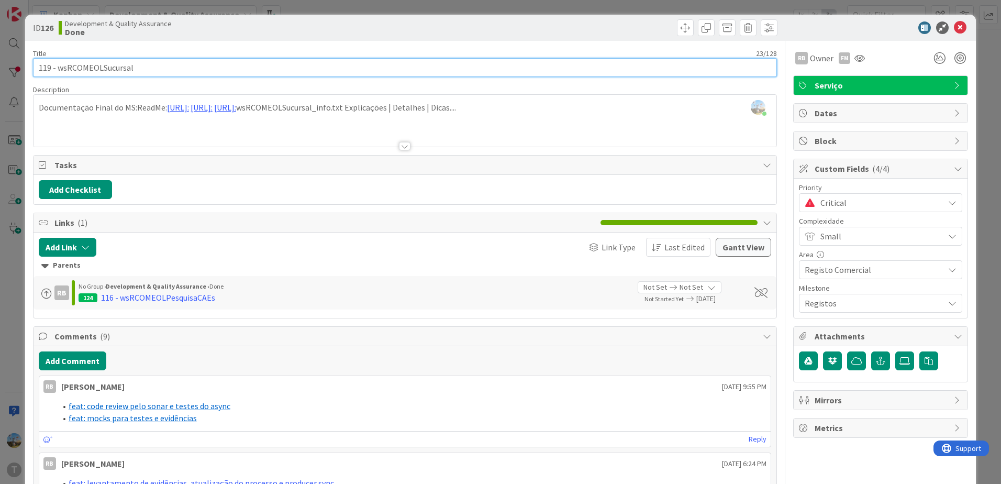
drag, startPoint x: 146, startPoint y: 65, endPoint x: 58, endPoint y: 64, distance: 88.0
click at [58, 64] on input "119 - wsRCOMEOLSucursal" at bounding box center [405, 67] width 744 height 19
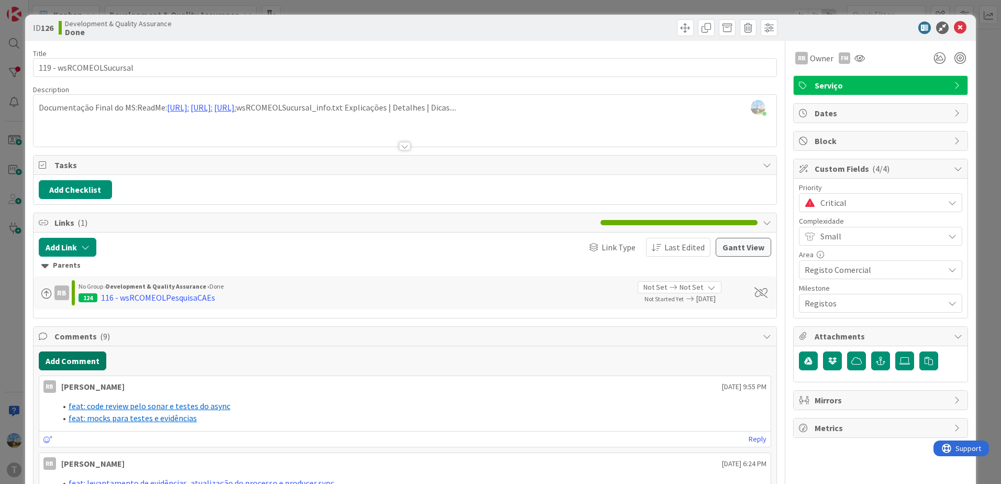
click at [82, 354] on button "Add Comment" at bounding box center [73, 360] width 68 height 19
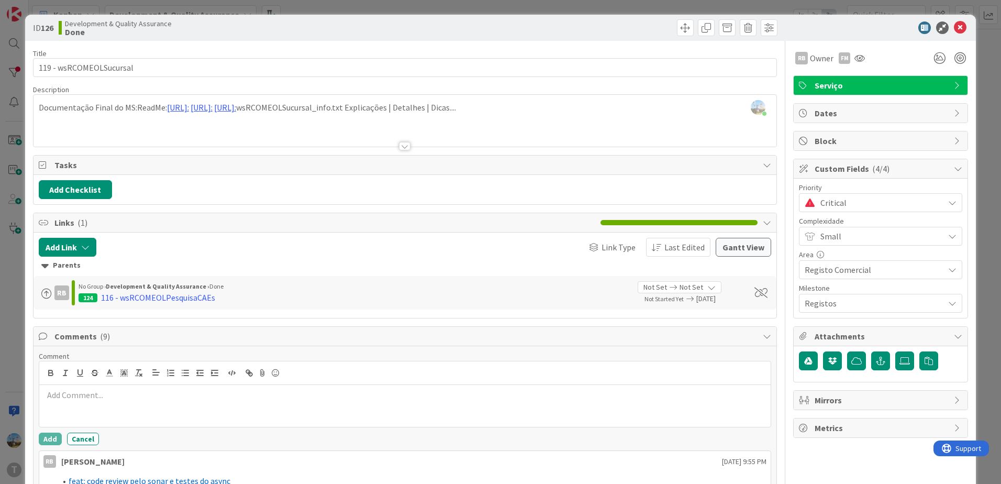
click at [321, 401] on div at bounding box center [404, 406] width 731 height 42
click at [51, 438] on button "Add" at bounding box center [50, 438] width 23 height 13
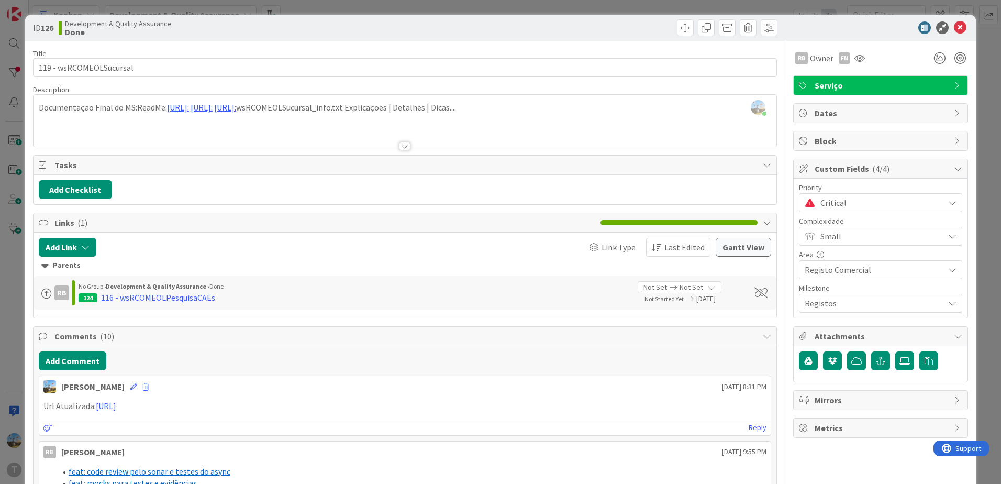
click at [887, 209] on span "Critical" at bounding box center [879, 202] width 118 height 15
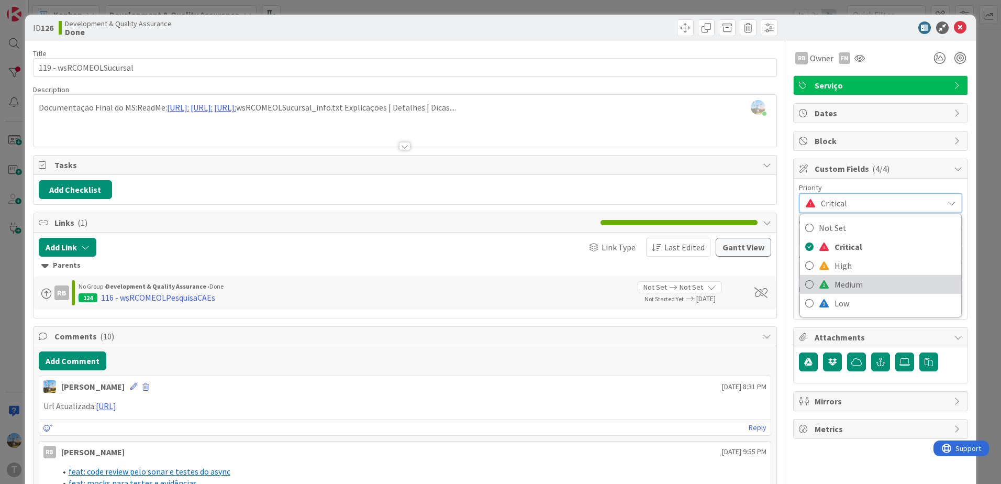
click at [873, 285] on span "Medium" at bounding box center [894, 284] width 121 height 16
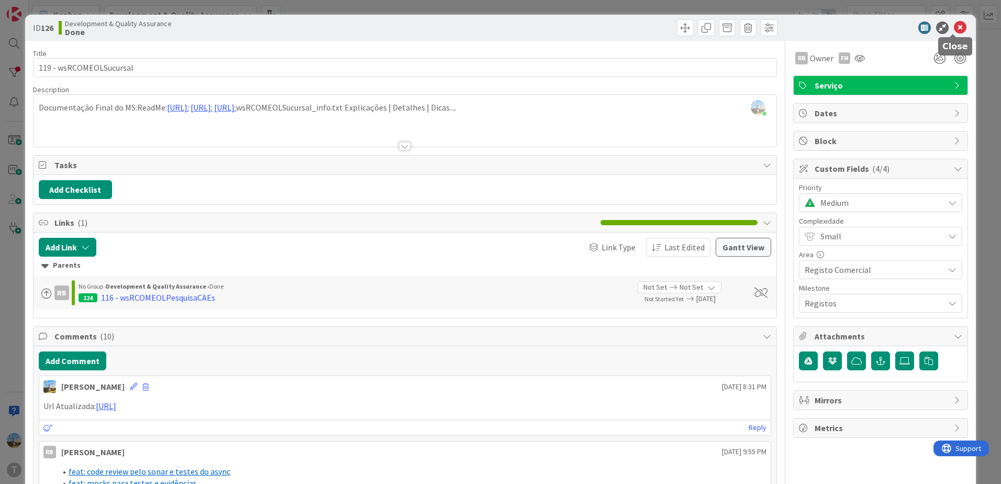
click at [958, 29] on icon at bounding box center [960, 27] width 13 height 13
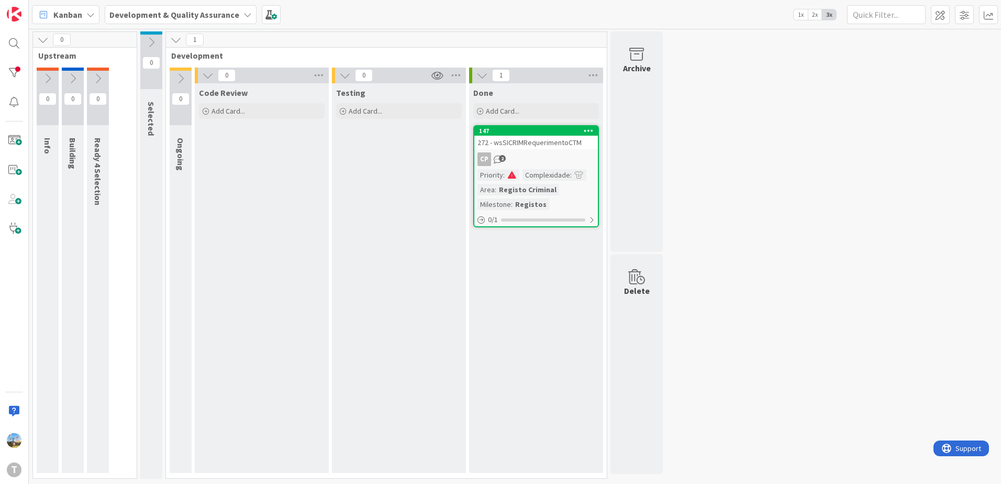
click at [722, 231] on div "0 Upstream 0 Info 0 Building 0 Ready 4 Selection 0 Selected 1 Development 0 Ong…" at bounding box center [515, 257] width 968 height 452
click at [13, 99] on div at bounding box center [14, 102] width 21 height 21
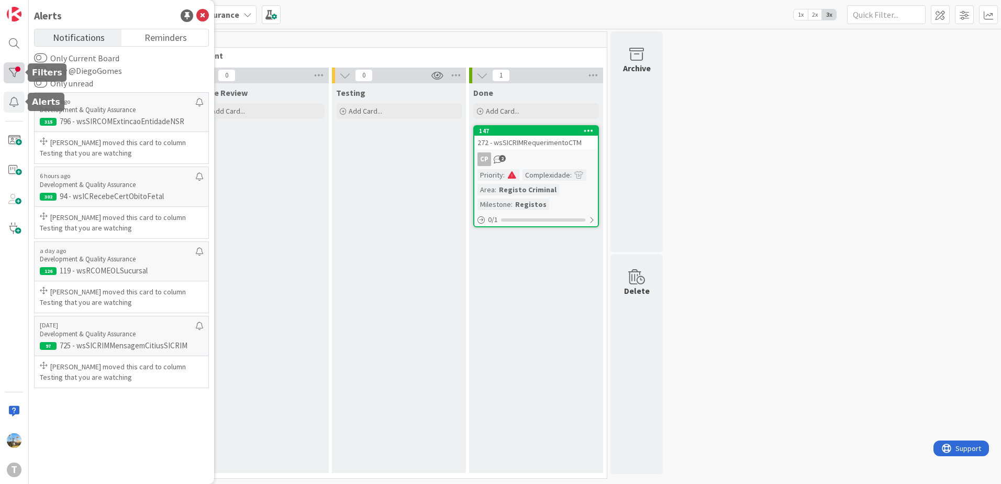
click at [9, 74] on div at bounding box center [14, 72] width 21 height 21
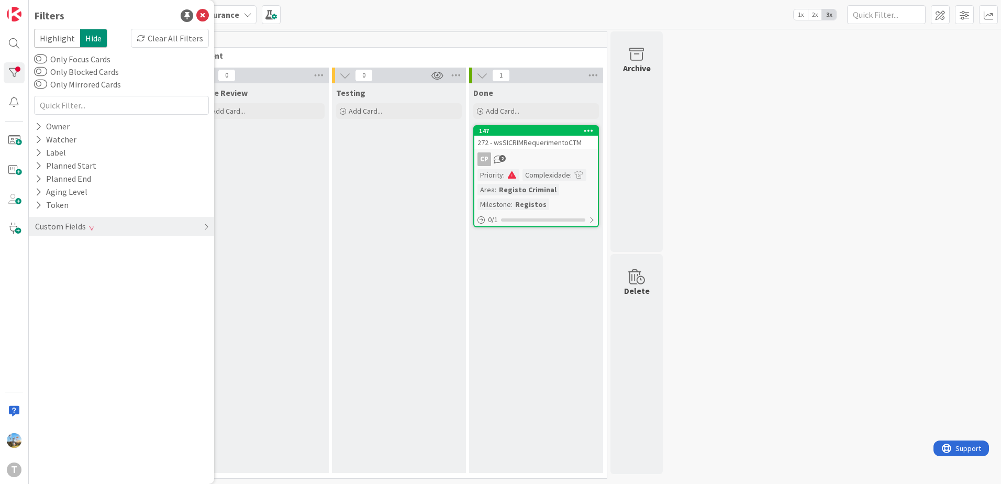
click at [454, 351] on div "Testing Add Card..." at bounding box center [399, 277] width 134 height 389
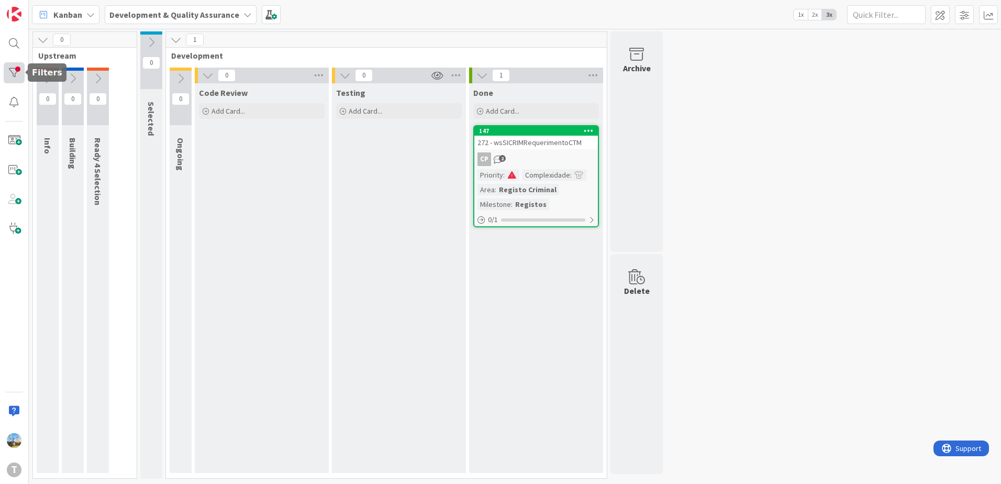
click at [19, 69] on div at bounding box center [14, 72] width 21 height 21
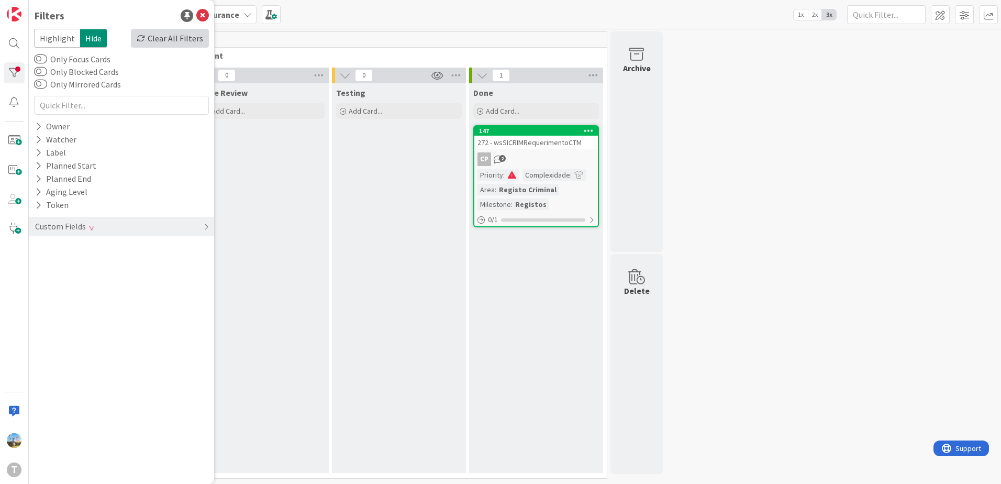
click at [194, 44] on div "Clear All Filters" at bounding box center [170, 38] width 78 height 19
